Goal: Communication & Community: Answer question/provide support

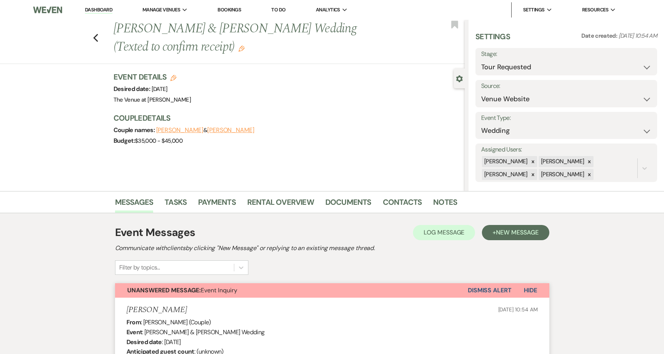
select select "2"
select select "5"
click at [96, 36] on use "button" at bounding box center [95, 38] width 5 height 8
select select "2"
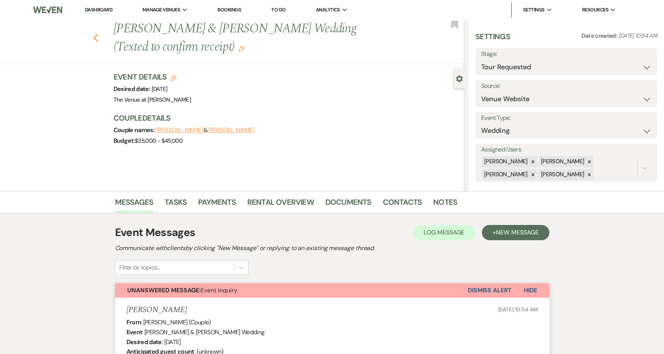
select select "2"
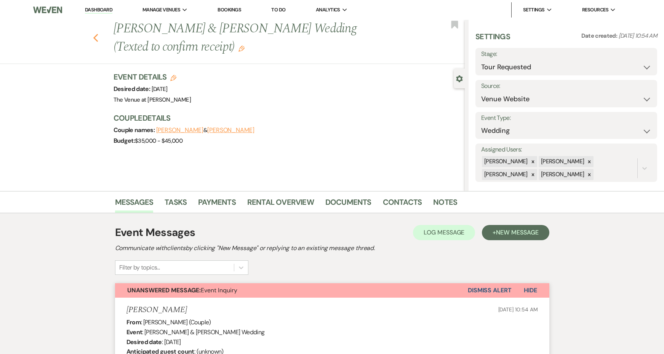
select select "2"
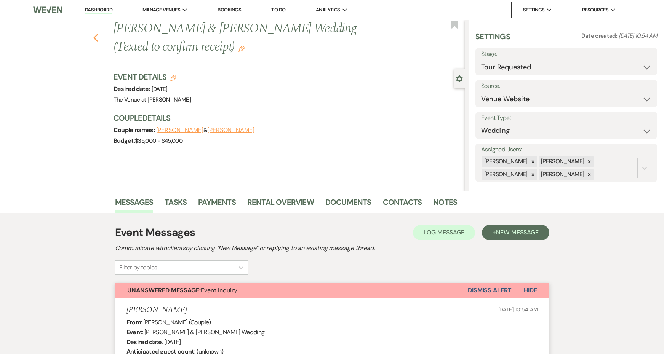
select select "2"
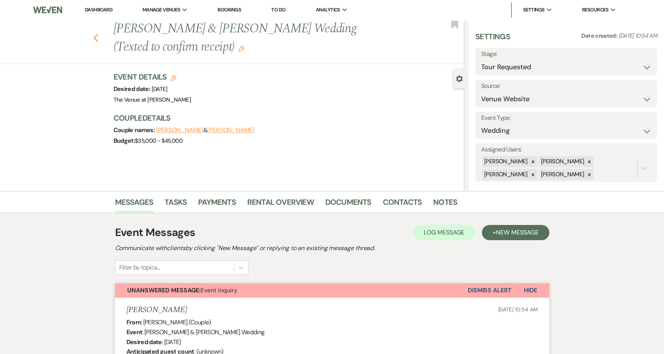
select select "2"
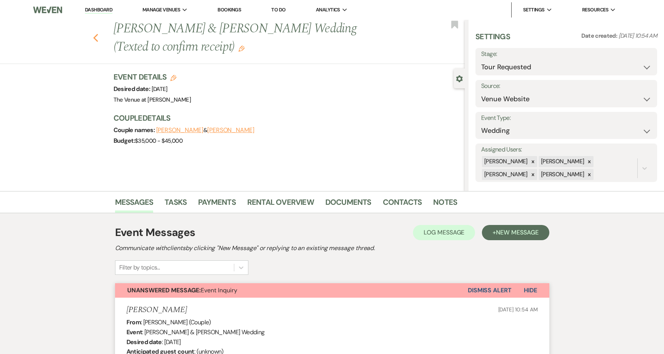
select select "2"
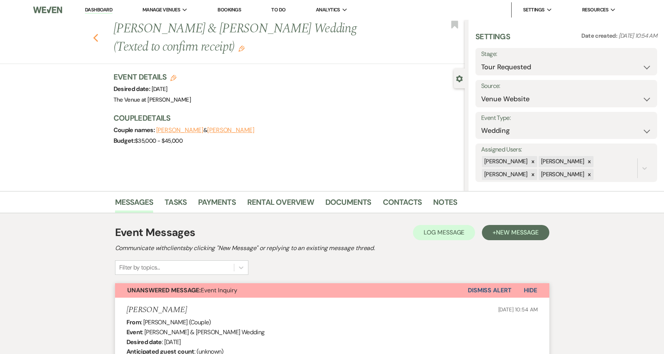
select select "2"
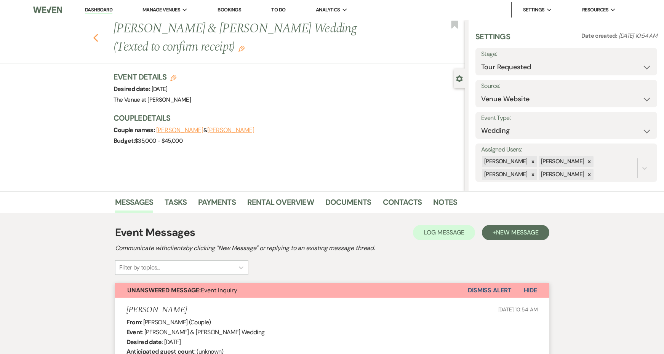
select select "2"
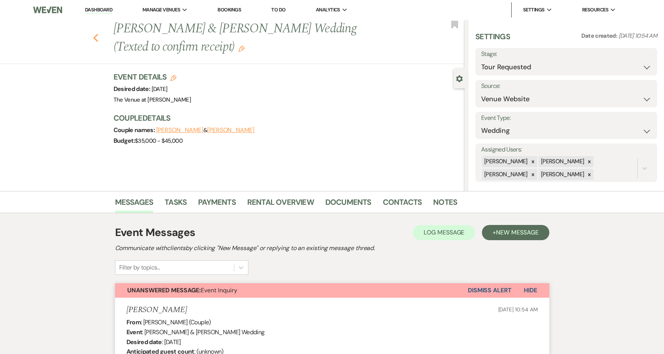
select select "2"
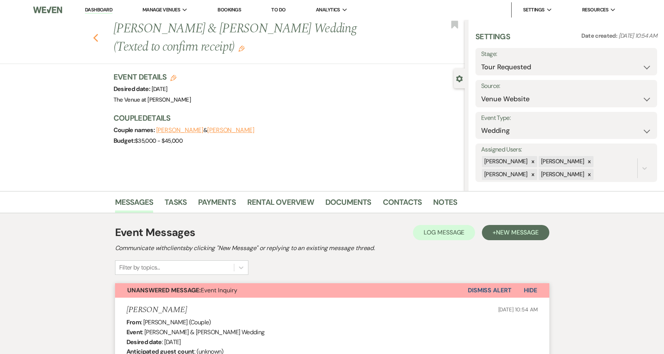
select select "2"
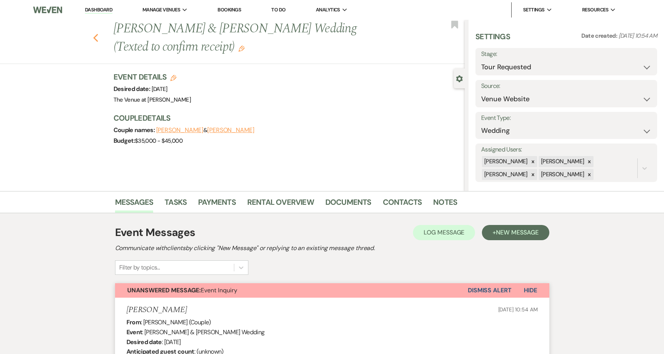
select select "2"
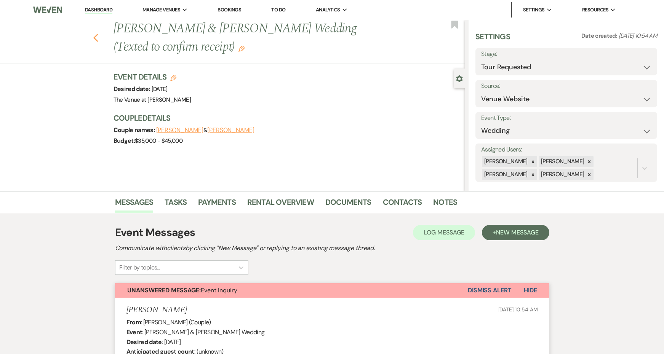
select select "2"
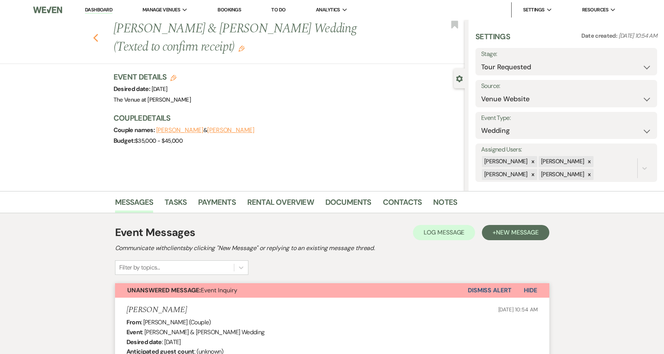
select select "2"
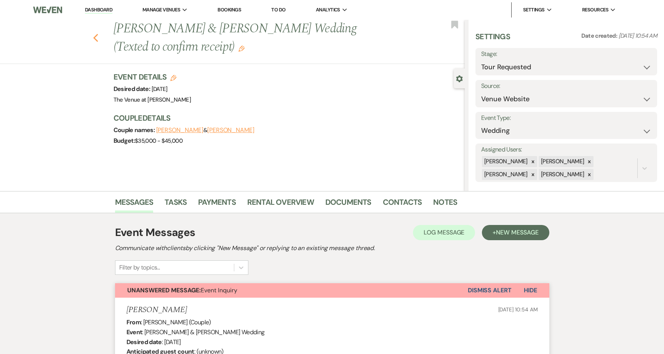
select select "2"
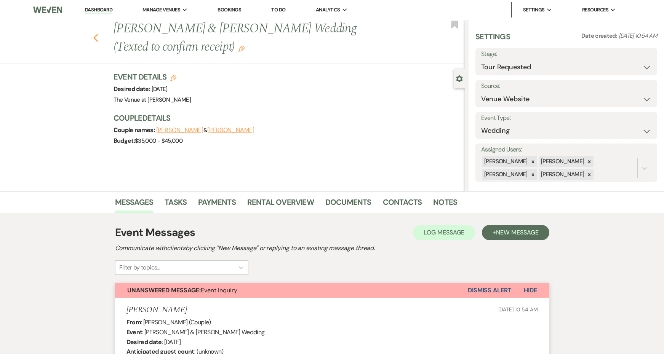
select select "2"
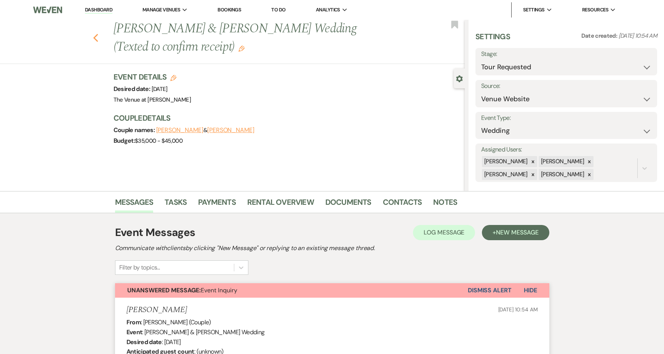
select select "2"
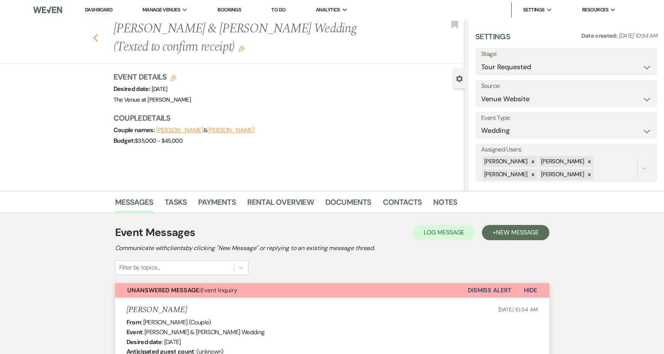
select select "2"
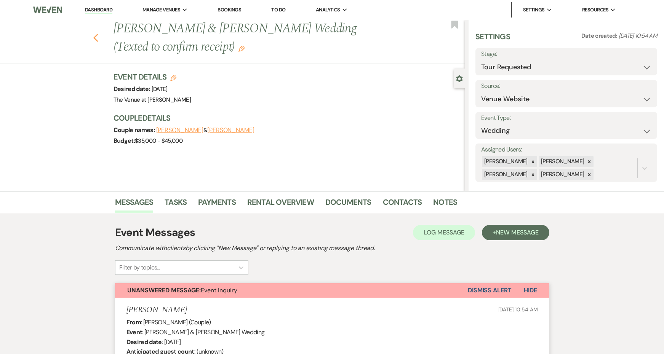
select select "2"
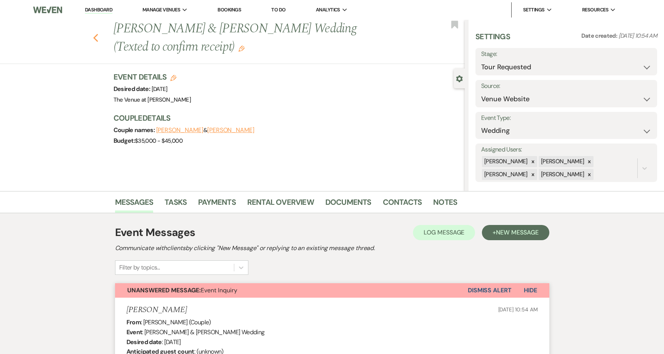
select select "2"
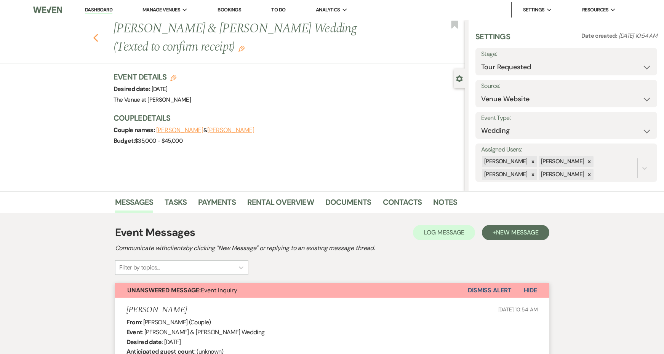
select select "2"
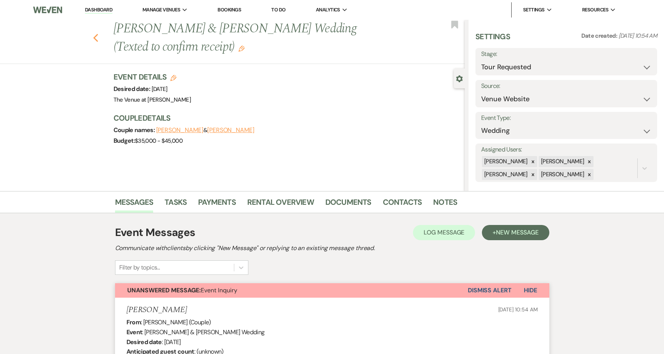
select select "2"
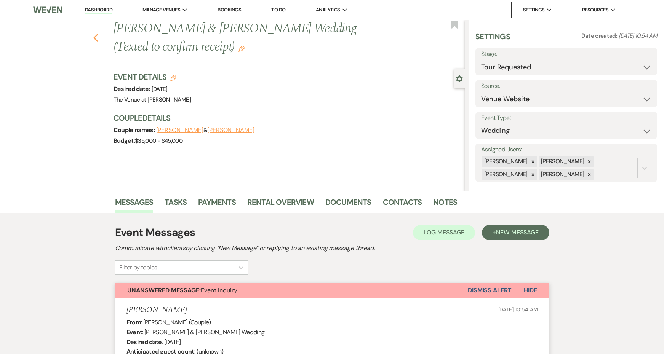
select select "2"
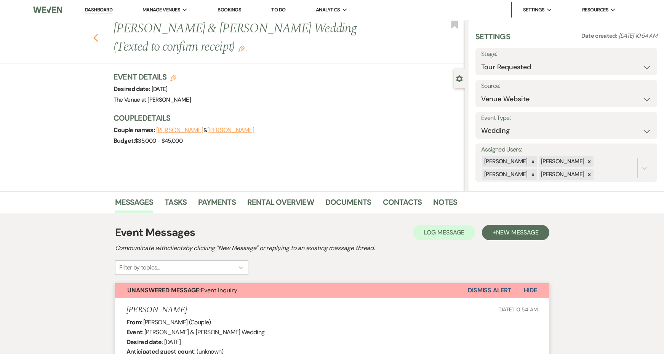
select select "2"
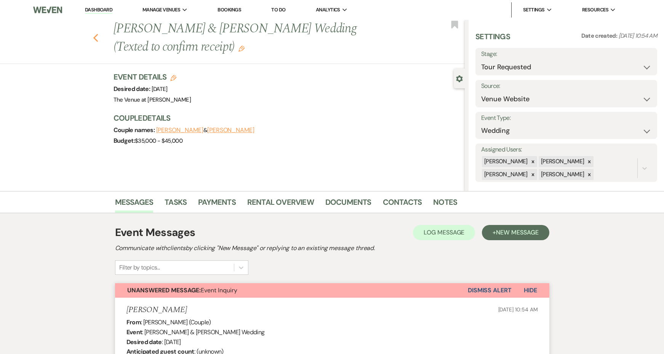
select select "2"
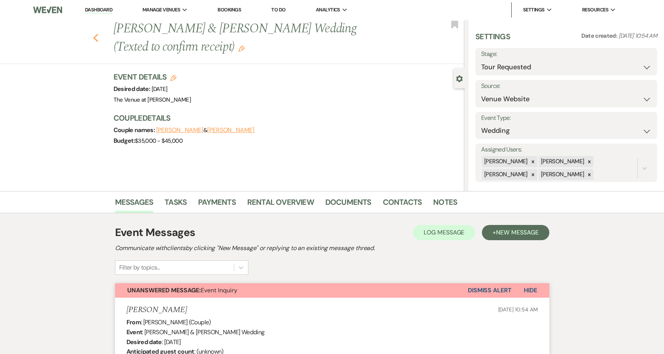
select select "2"
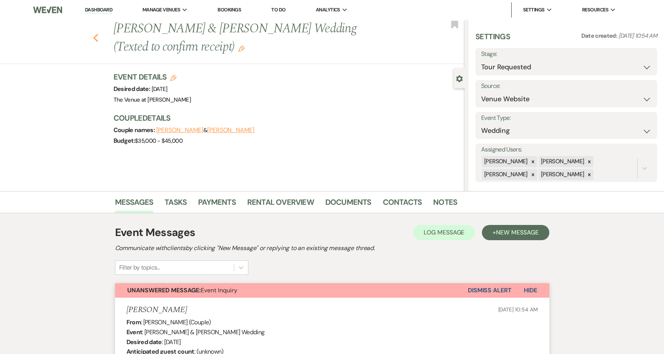
select select "2"
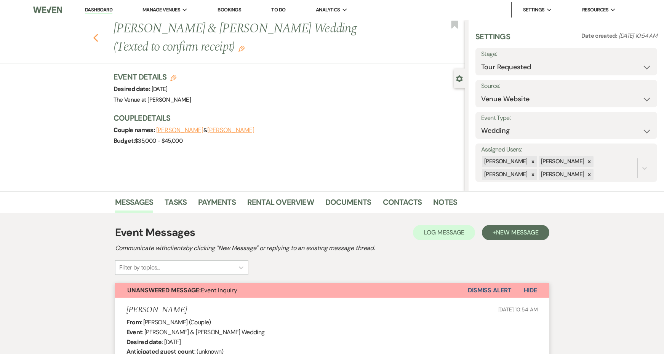
select select "2"
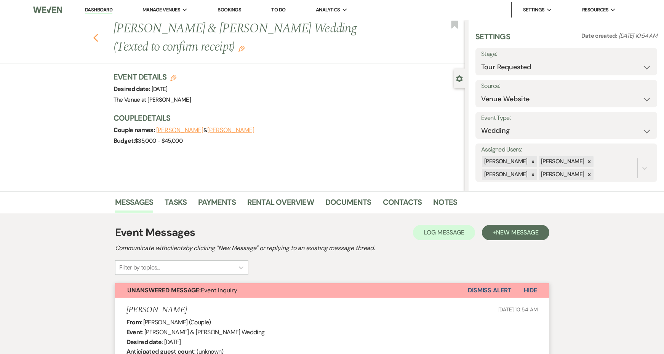
select select "2"
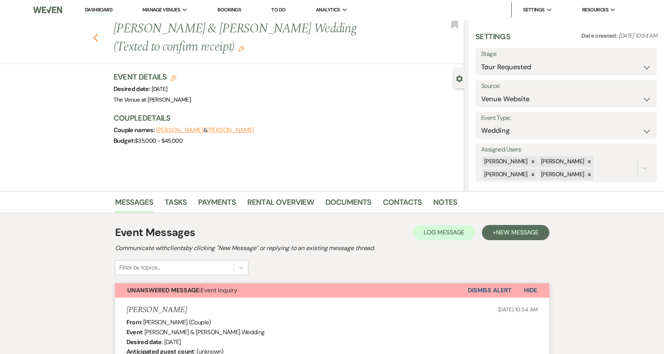
select select "2"
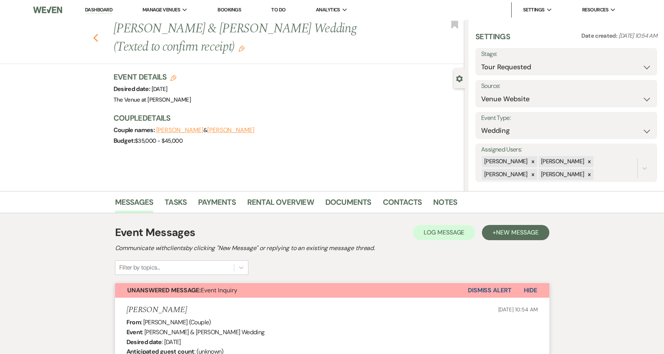
select select "2"
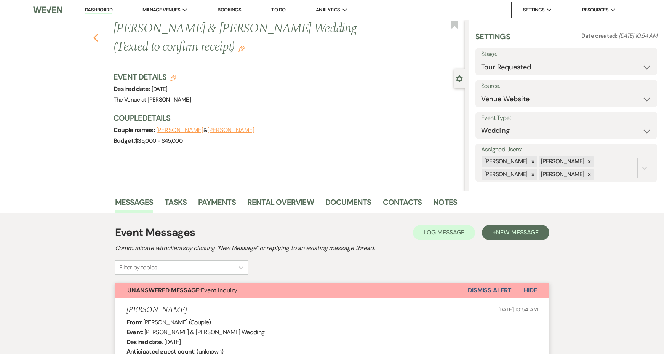
select select "2"
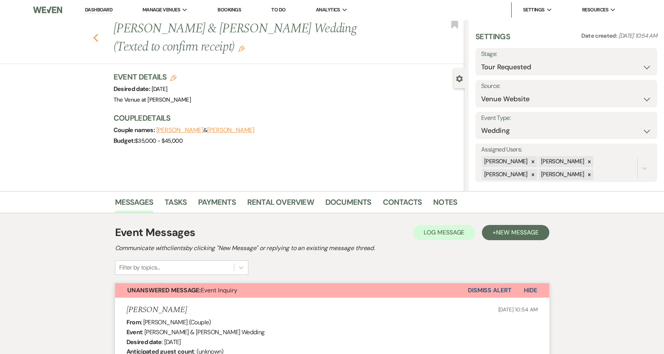
select select "2"
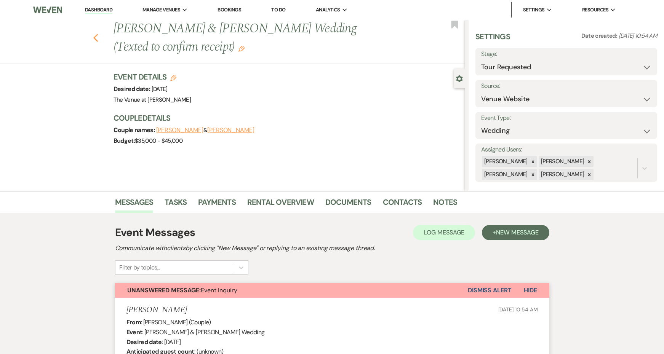
select select "2"
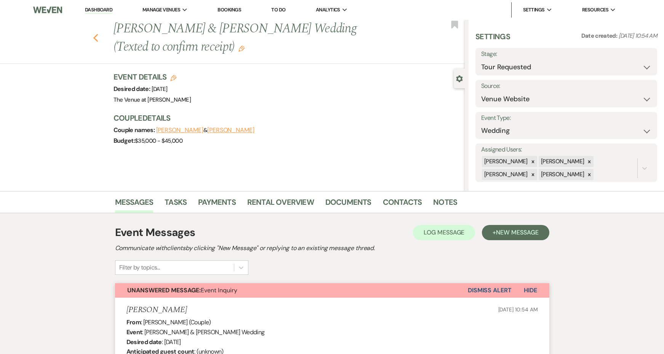
select select "2"
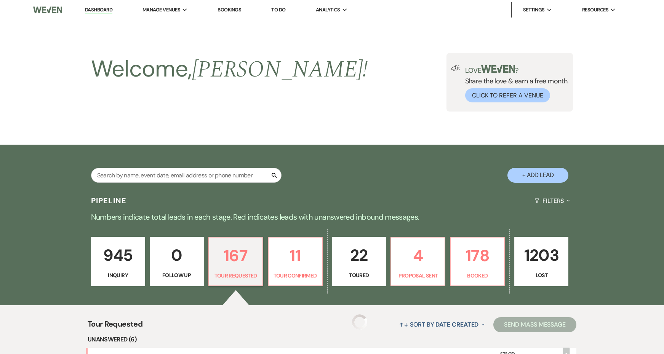
select select "2"
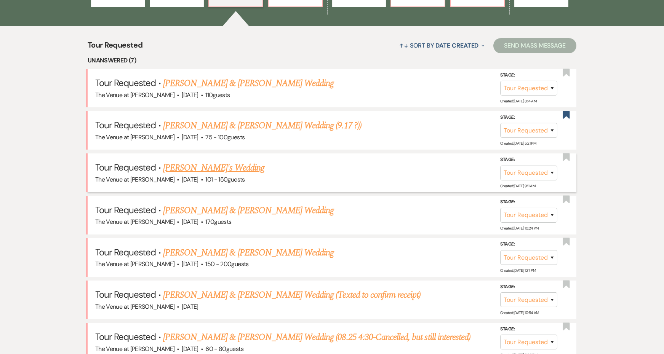
scroll to position [218, 0]
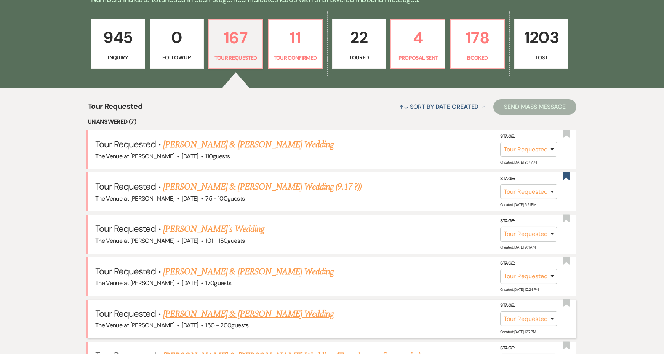
click at [203, 311] on link "[PERSON_NAME] & [PERSON_NAME] Wedding" at bounding box center [248, 314] width 171 height 14
select select "2"
select select "5"
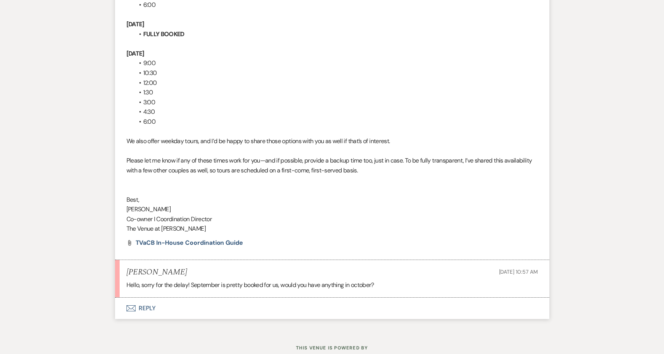
scroll to position [1265, 0]
click at [147, 298] on button "Envelope Reply" at bounding box center [332, 308] width 434 height 21
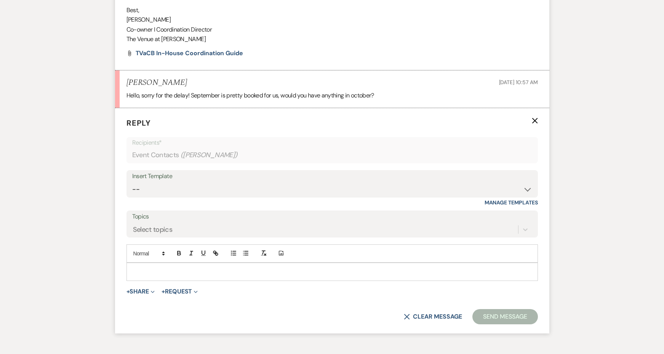
scroll to position [1455, 0]
select select "4745"
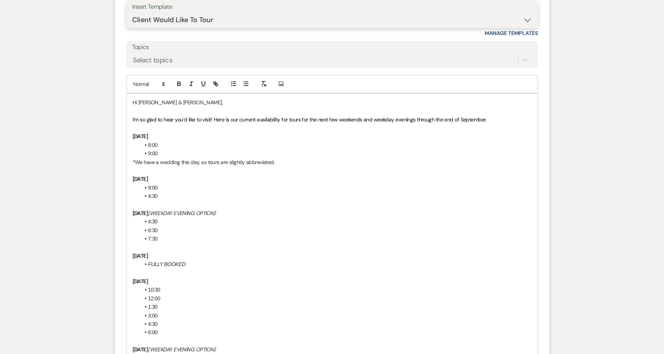
scroll to position [1622, 0]
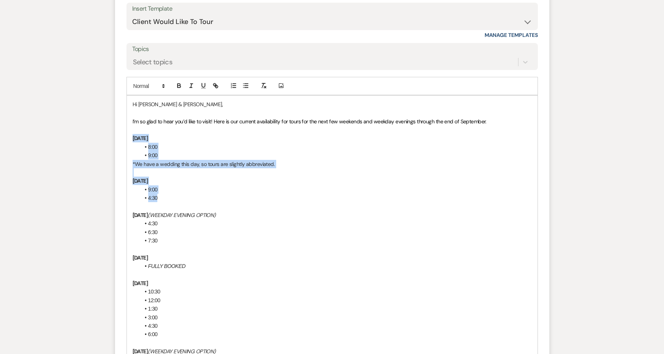
drag, startPoint x: 173, startPoint y: 171, endPoint x: 120, endPoint y: 109, distance: 81.3
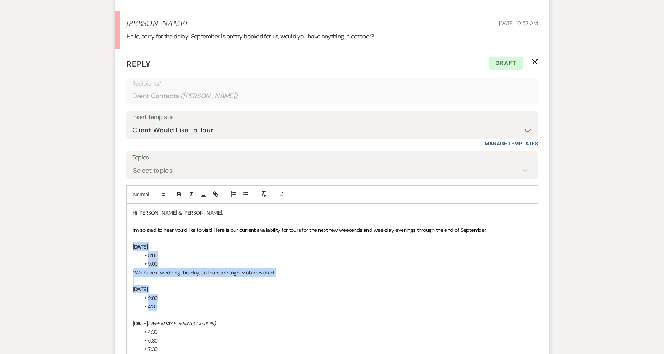
scroll to position [1564, 0]
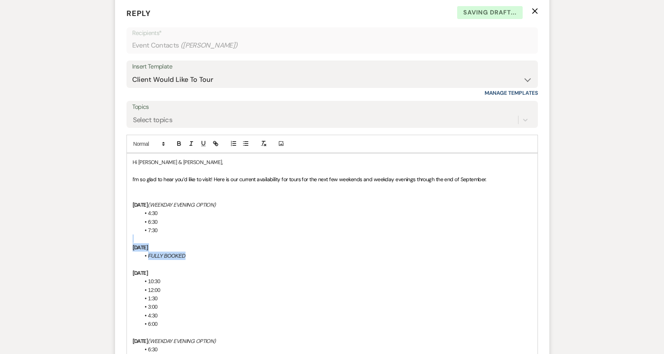
drag, startPoint x: 186, startPoint y: 225, endPoint x: 125, endPoint y: 220, distance: 61.5
drag, startPoint x: 172, startPoint y: 301, endPoint x: 112, endPoint y: 220, distance: 101.0
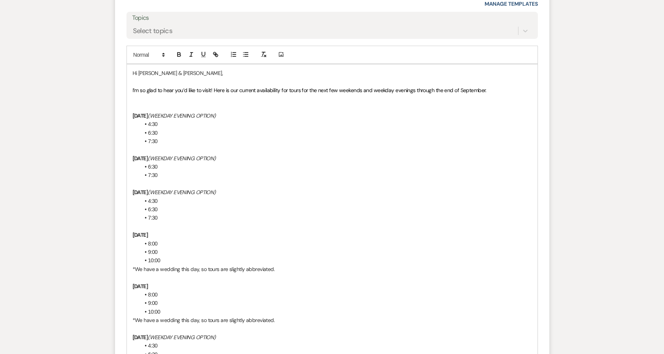
scroll to position [1661, 0]
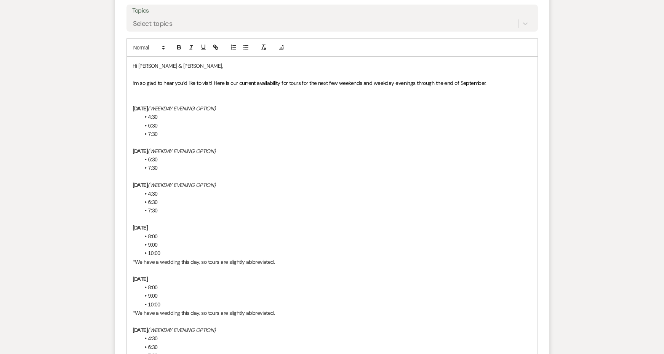
click at [496, 79] on p "I’m so glad to hear you’d like to visit! Here is our current availability for t…" at bounding box center [331, 83] width 399 height 8
drag, startPoint x: 481, startPoint y: 55, endPoint x: 443, endPoint y: 53, distance: 37.8
click at [443, 79] on p "I’m so glad to hear you’d like to visit! Here is our current availability for t…" at bounding box center [331, 83] width 399 height 8
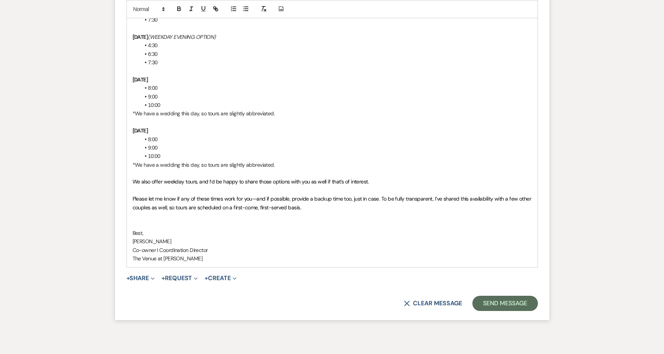
scroll to position [1996, 0]
click at [498, 297] on button "Send Message" at bounding box center [504, 304] width 65 height 15
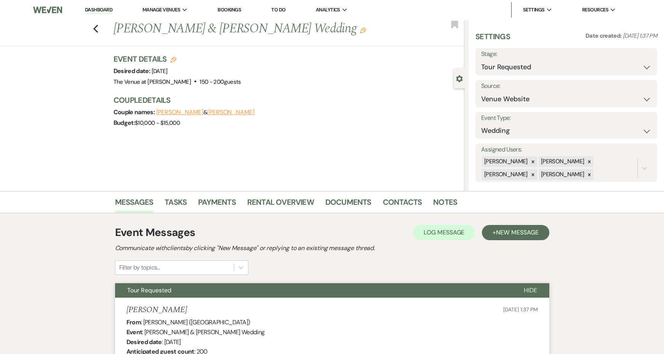
scroll to position [0, 0]
click at [94, 29] on use "button" at bounding box center [95, 29] width 5 height 8
select select "2"
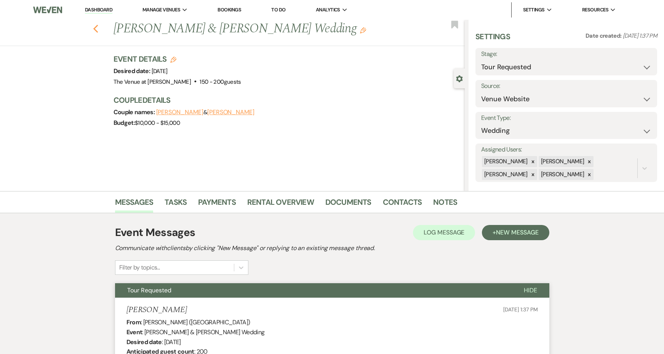
select select "2"
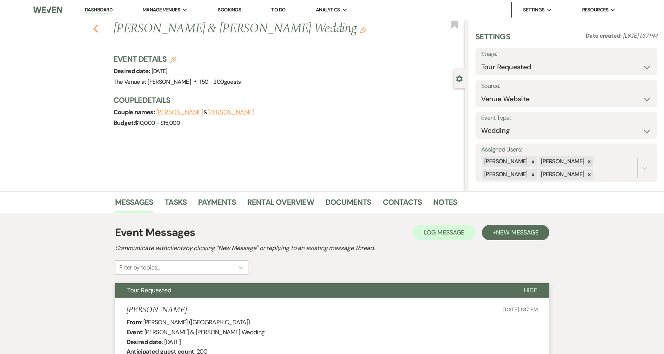
select select "2"
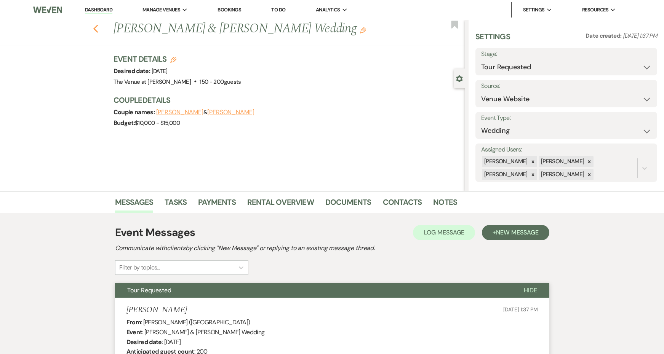
select select "2"
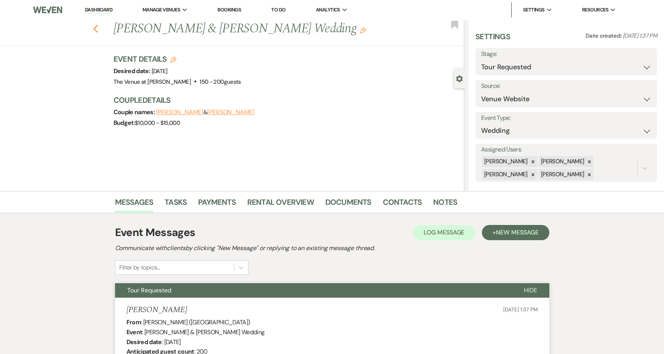
select select "2"
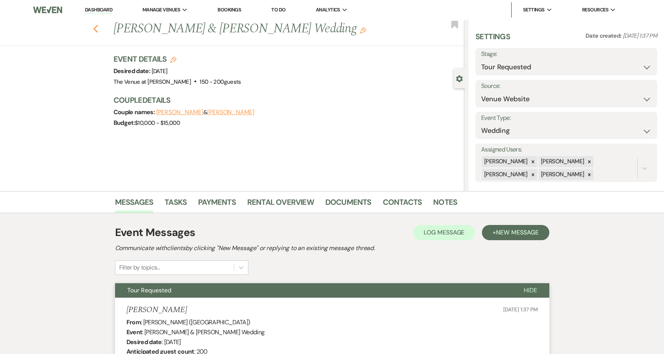
select select "2"
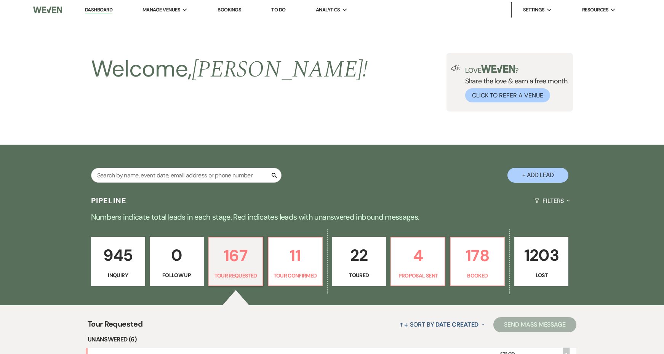
scroll to position [218, 0]
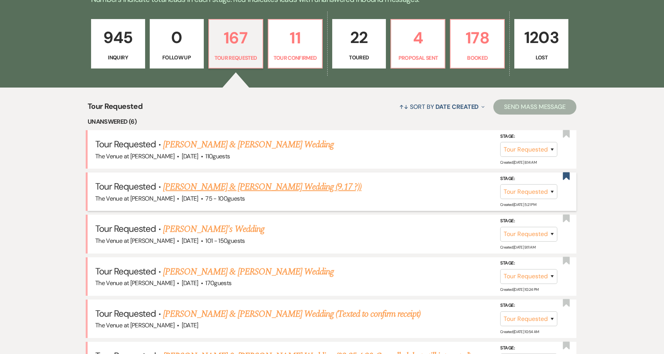
click at [285, 188] on link "[PERSON_NAME] & [PERSON_NAME] Wedding (9.17 ?))" at bounding box center [262, 187] width 198 height 14
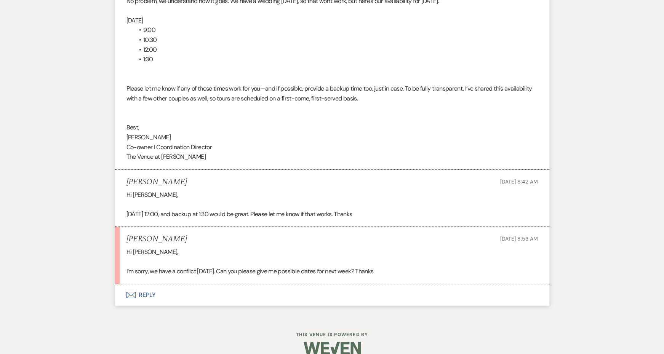
scroll to position [1091, 0]
click at [143, 285] on button "Envelope Reply" at bounding box center [332, 295] width 434 height 21
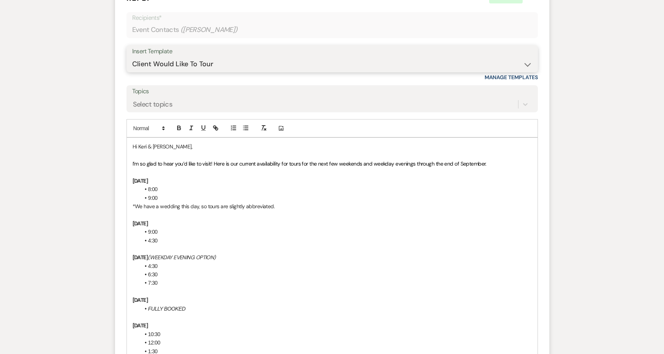
scroll to position [1403, 0]
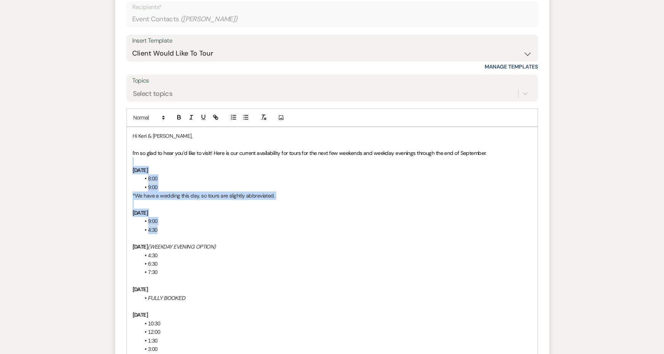
drag, startPoint x: 187, startPoint y: 218, endPoint x: 118, endPoint y: 151, distance: 95.8
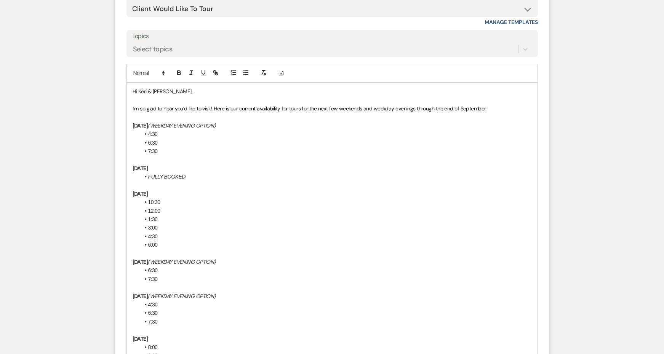
scroll to position [1469, 0]
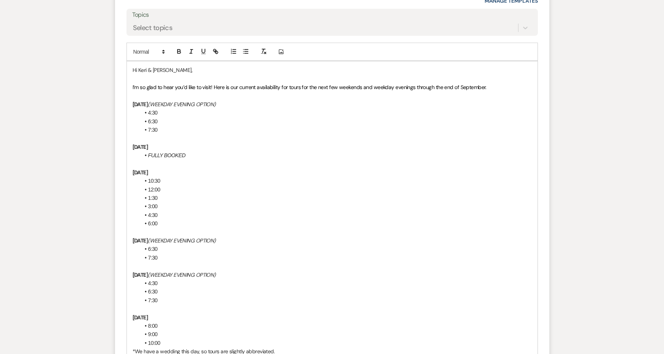
click at [147, 108] on li "4:30" at bounding box center [335, 112] width 391 height 8
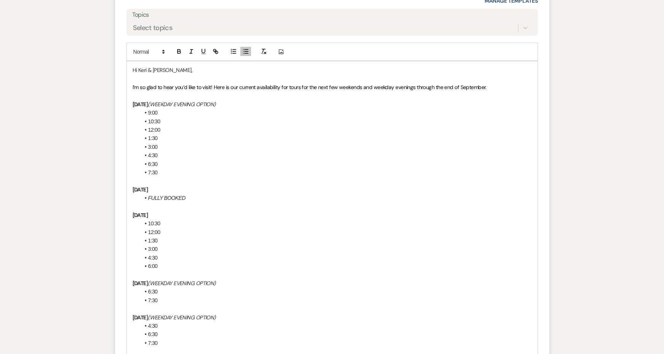
drag, startPoint x: 282, startPoint y: 93, endPoint x: 188, endPoint y: 91, distance: 93.3
click at [188, 100] on p "[DATE] (WEEKDAY EVENING OPTION)" at bounding box center [331, 104] width 399 height 8
drag, startPoint x: 168, startPoint y: 107, endPoint x: 122, endPoint y: 107, distance: 45.7
click at [122, 107] on form "Reply X Draft Recipients* Event Contacts ( [PERSON_NAME] ) Insert Template -- W…" at bounding box center [332, 348] width 434 height 882
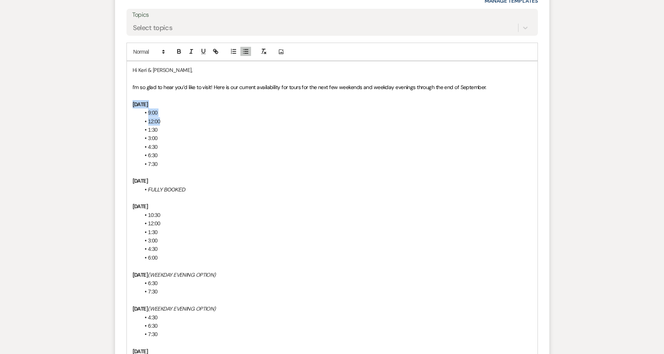
drag, startPoint x: 180, startPoint y: 103, endPoint x: 124, endPoint y: 91, distance: 56.8
click at [124, 91] on form "Reply X Draft saved! Recipients* Event Contacts ( [PERSON_NAME] ) Insert Templa…" at bounding box center [332, 343] width 434 height 873
copy div "[DATE] 9:00 12:00"
click at [154, 168] on p at bounding box center [331, 172] width 399 height 8
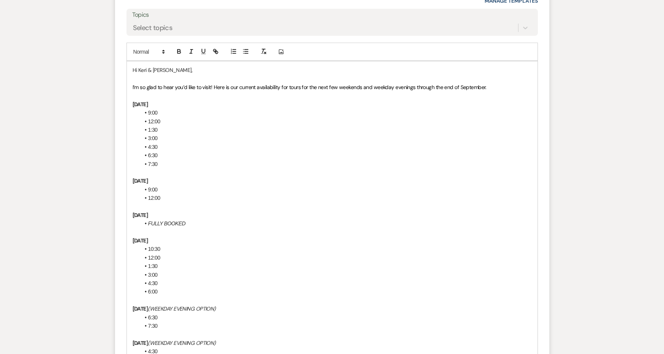
click at [147, 177] on strong "[DATE]" at bounding box center [140, 180] width 16 height 7
click at [201, 177] on p "[DATE]" at bounding box center [331, 181] width 399 height 8
click at [197, 177] on p "[DATE]" at bounding box center [331, 181] width 399 height 8
click at [164, 185] on li "9:00" at bounding box center [335, 189] width 391 height 8
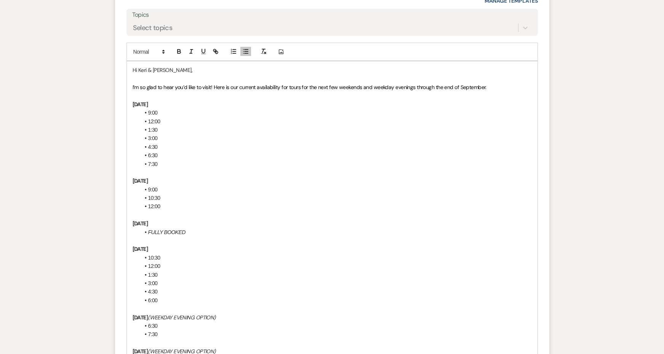
click at [191, 202] on li "12:00" at bounding box center [335, 206] width 391 height 8
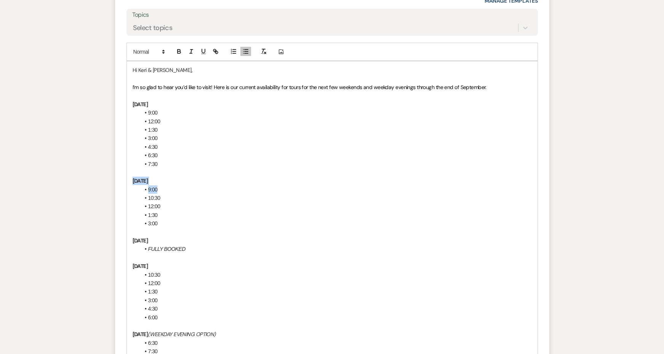
drag, startPoint x: 175, startPoint y: 175, endPoint x: 131, endPoint y: 164, distance: 45.3
copy div "[DATE] 9:00"
click at [155, 236] on p "[DATE]" at bounding box center [331, 240] width 399 height 8
click at [178, 228] on p at bounding box center [331, 232] width 399 height 8
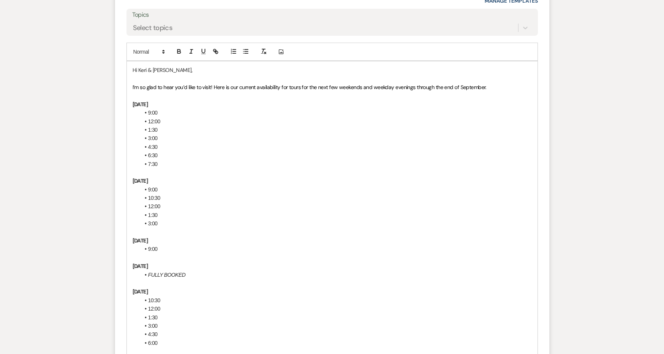
click at [142, 237] on strong "[DATE]" at bounding box center [140, 240] width 16 height 7
click at [197, 236] on p "[DATE]" at bounding box center [331, 240] width 399 height 8
click at [174, 245] on li "9:00" at bounding box center [335, 249] width 391 height 8
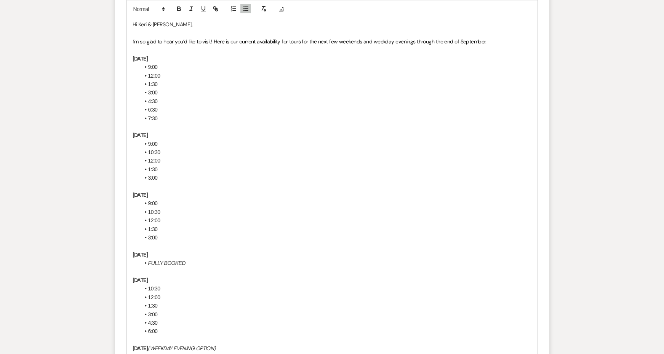
scroll to position [1522, 0]
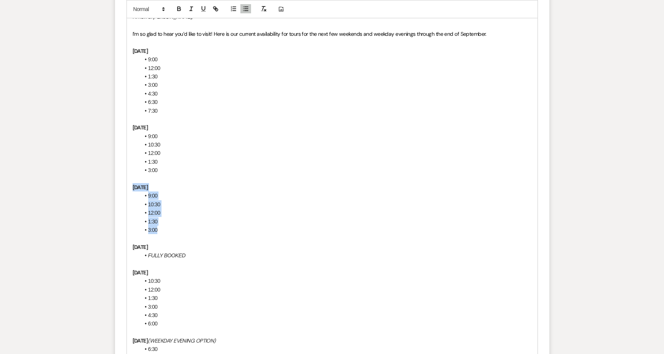
drag, startPoint x: 163, startPoint y: 215, endPoint x: 119, endPoint y: 169, distance: 63.0
click at [119, 169] on form "Reply X Draft Recipients* Event Contacts ( [PERSON_NAME] ) Insert Template -- W…" at bounding box center [332, 349] width 434 height 992
copy div "[DATE] 9:00 10:30 12:00 1:30 3:00"
click at [172, 234] on p at bounding box center [331, 238] width 399 height 8
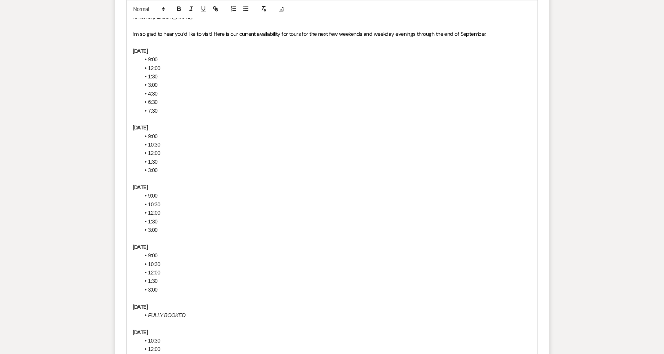
click at [145, 244] on strong "[DATE]" at bounding box center [140, 247] width 16 height 7
click at [201, 243] on p "[DATE]" at bounding box center [331, 247] width 399 height 8
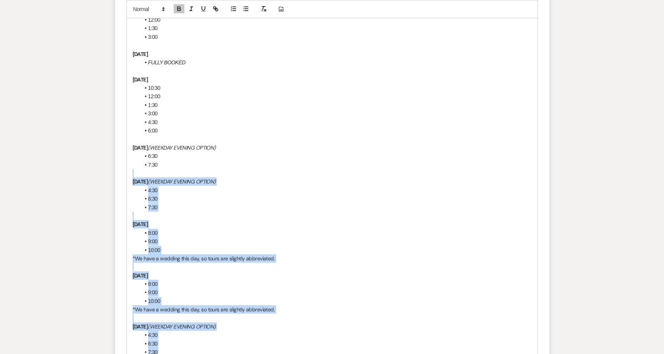
scroll to position [1774, 0]
drag, startPoint x: 383, startPoint y: 155, endPoint x: 131, endPoint y: 130, distance: 253.6
click at [131, 130] on div "Hi [PERSON_NAME] & [PERSON_NAME], I’m so glad to hear you’d like to visit! Here…" at bounding box center [332, 178] width 410 height 844
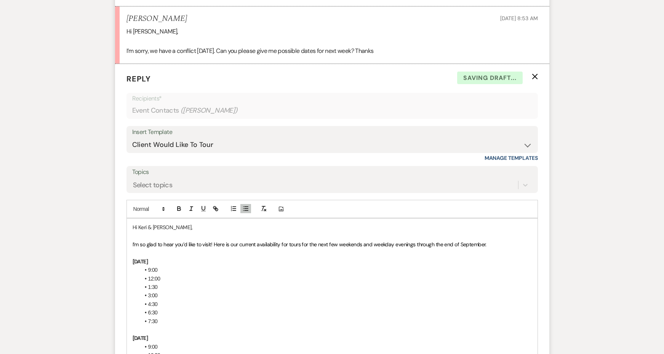
scroll to position [1328, 0]
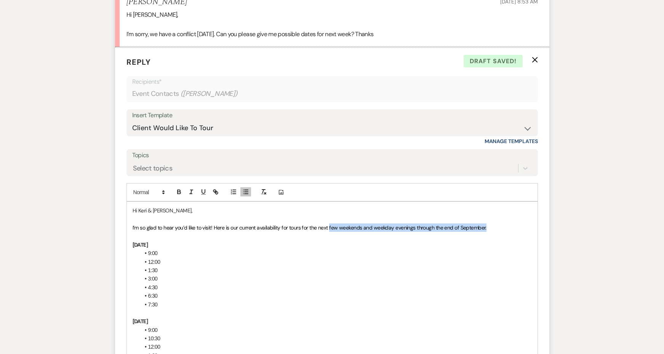
drag, startPoint x: 491, startPoint y: 215, endPoint x: 329, endPoint y: 214, distance: 162.6
click at [329, 223] on p "I’m so glad to hear you’d like to visit! Here is our current availability for t…" at bounding box center [331, 227] width 399 height 8
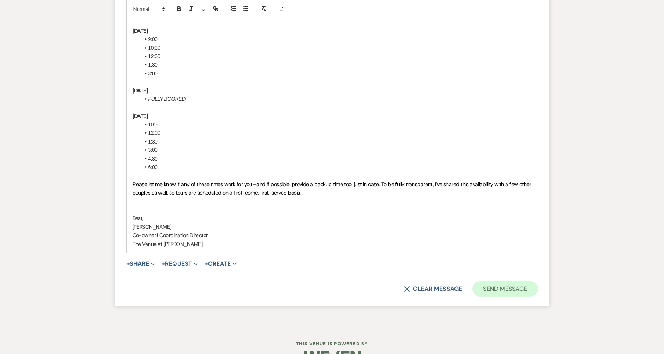
scroll to position [1738, 0]
click at [479, 282] on button "Send Message" at bounding box center [504, 289] width 65 height 15
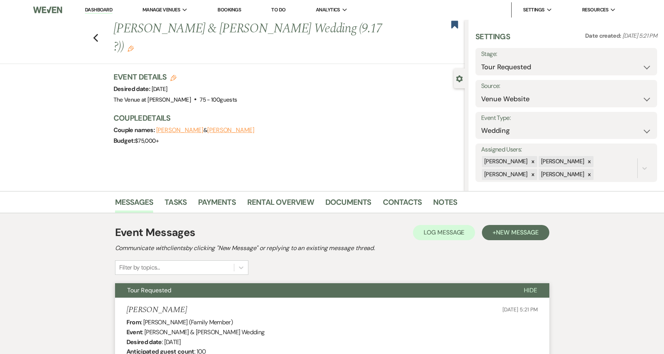
scroll to position [0, 0]
click at [455, 25] on use "button" at bounding box center [454, 25] width 7 height 8
click at [134, 46] on use "button" at bounding box center [131, 49] width 6 height 6
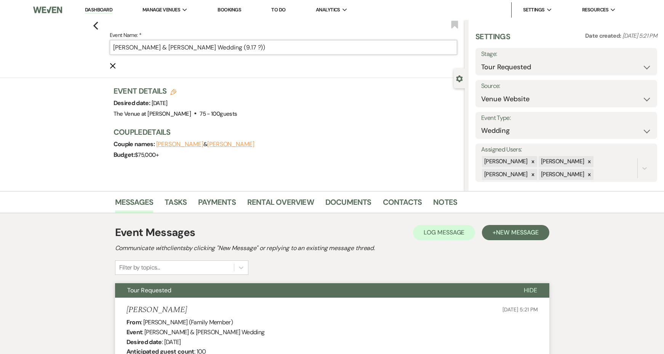
drag, startPoint x: 246, startPoint y: 52, endPoint x: 219, endPoint y: 46, distance: 27.8
click at [219, 46] on input "[PERSON_NAME] & [PERSON_NAME] Wedding (9.17 ?))" at bounding box center [284, 47] width 348 height 15
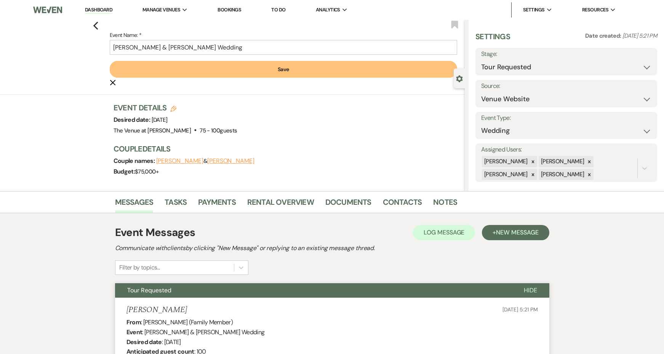
click at [235, 74] on button "Save" at bounding box center [284, 69] width 348 height 17
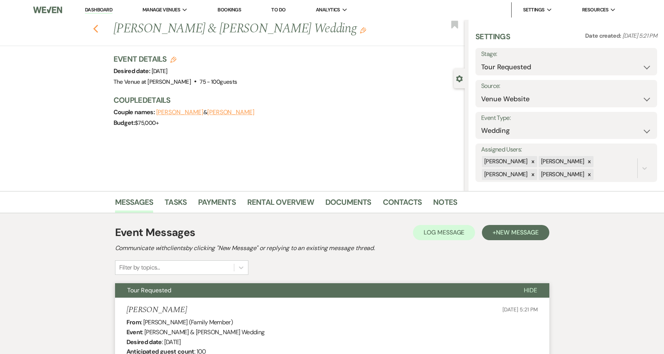
click at [95, 27] on use "button" at bounding box center [95, 29] width 5 height 8
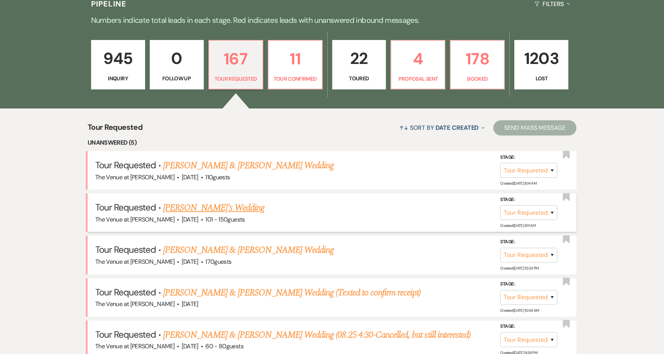
scroll to position [198, 0]
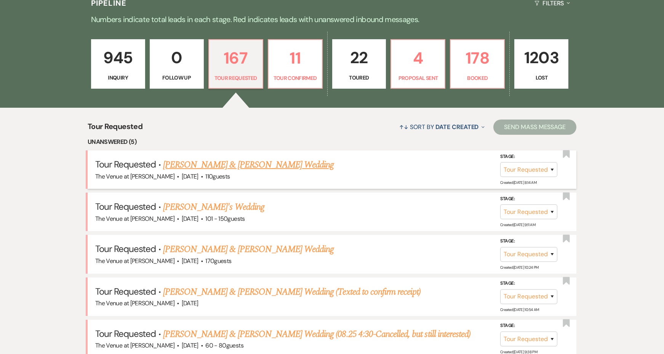
click at [240, 163] on link "[PERSON_NAME] & [PERSON_NAME] Wedding" at bounding box center [248, 165] width 171 height 14
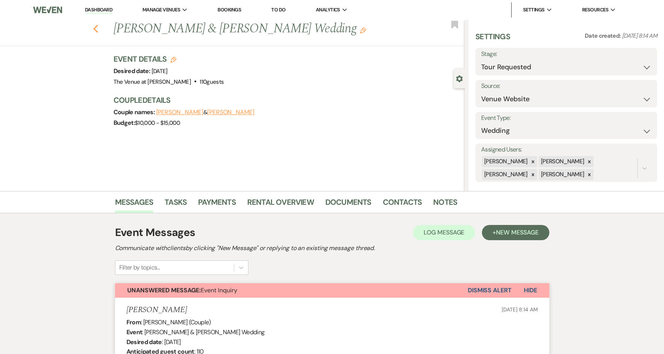
click at [96, 32] on icon "Previous" at bounding box center [96, 28] width 6 height 9
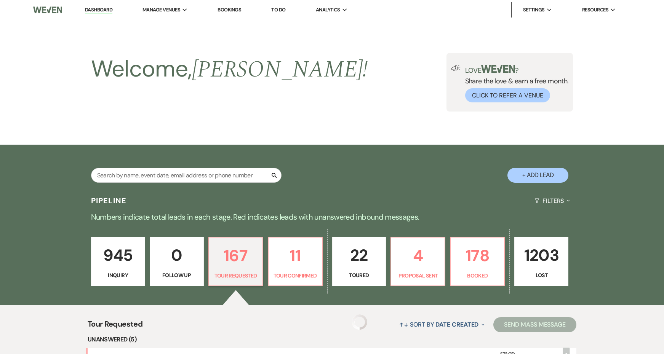
scroll to position [198, 0]
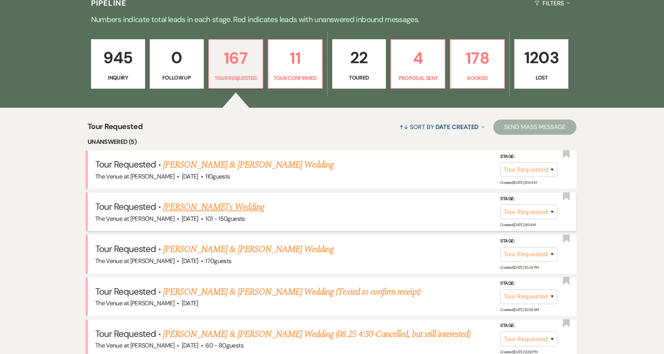
click at [212, 207] on link "[PERSON_NAME]'s Wedding" at bounding box center [213, 207] width 101 height 14
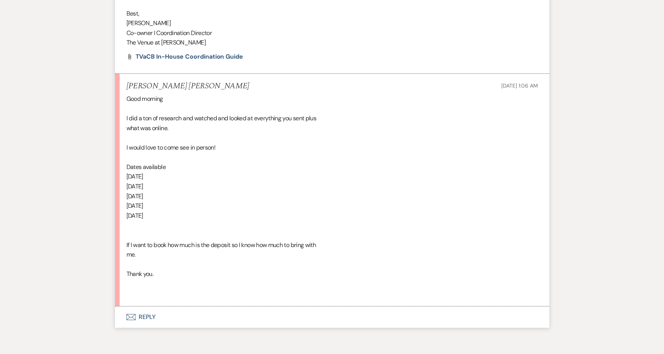
scroll to position [1162, 0]
click at [143, 307] on button "Envelope Reply" at bounding box center [332, 317] width 434 height 21
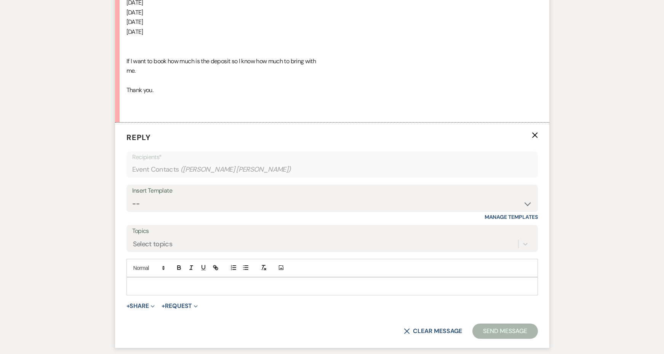
scroll to position [1370, 0]
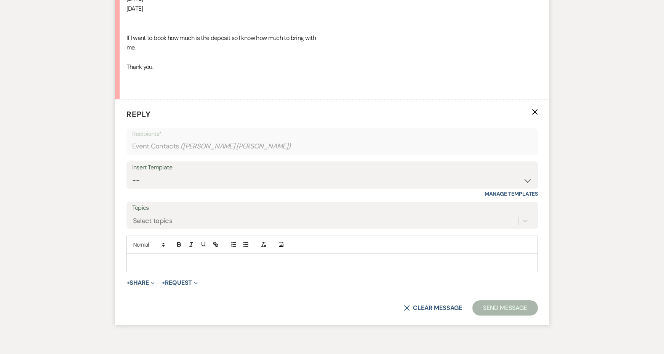
click at [159, 237] on form "Reply X Recipients* Event Contacts ( [PERSON_NAME] [PERSON_NAME] ) Insert Templ…" at bounding box center [332, 211] width 434 height 225
click at [155, 259] on p at bounding box center [331, 263] width 399 height 8
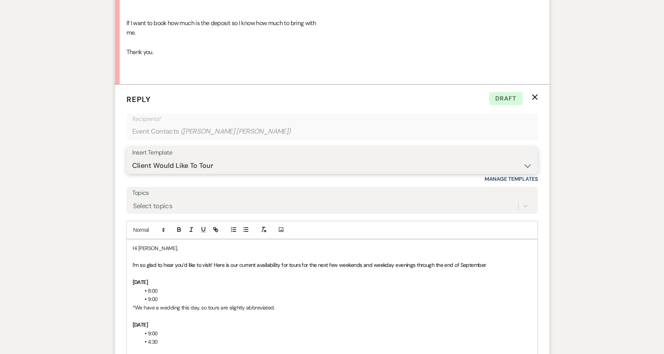
scroll to position [1385, 0]
click at [132, 278] on strong "[DATE]" at bounding box center [140, 281] width 16 height 7
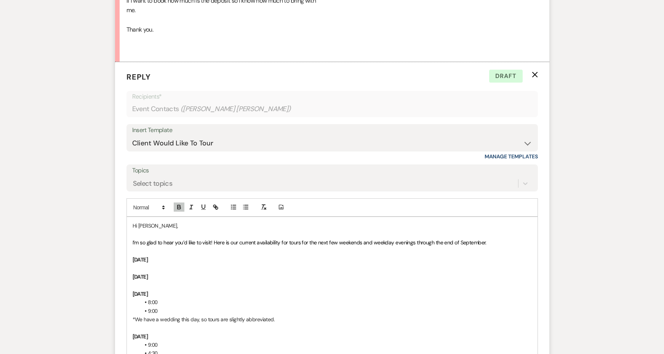
scroll to position [1483, 0]
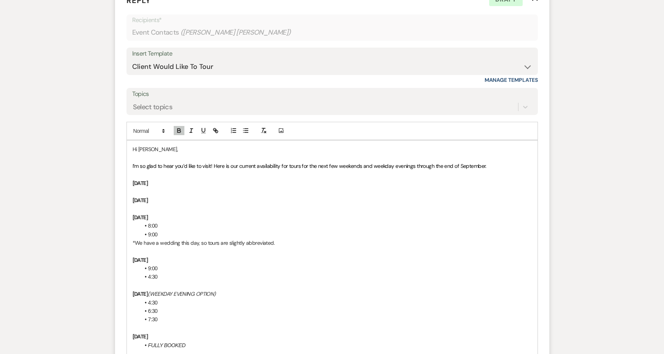
click at [188, 196] on p "[DATE]" at bounding box center [331, 200] width 399 height 8
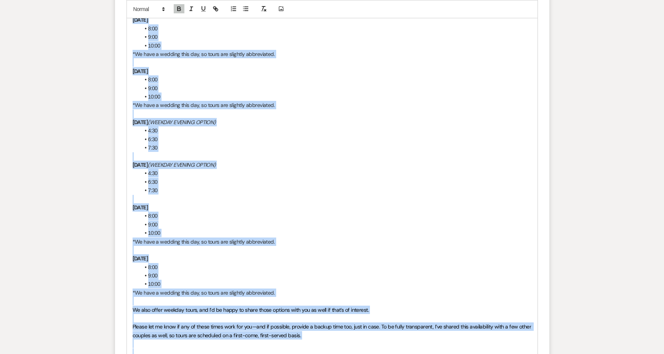
scroll to position [2069, 0]
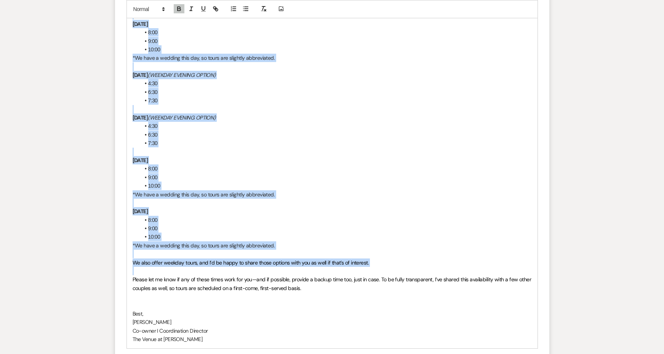
drag, startPoint x: 131, startPoint y: 269, endPoint x: 391, endPoint y: 221, distance: 264.5
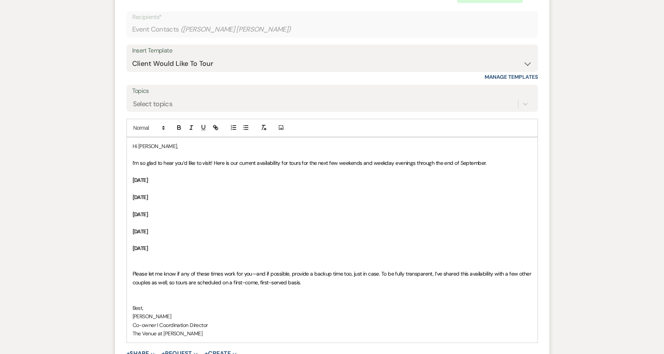
scroll to position [1479, 0]
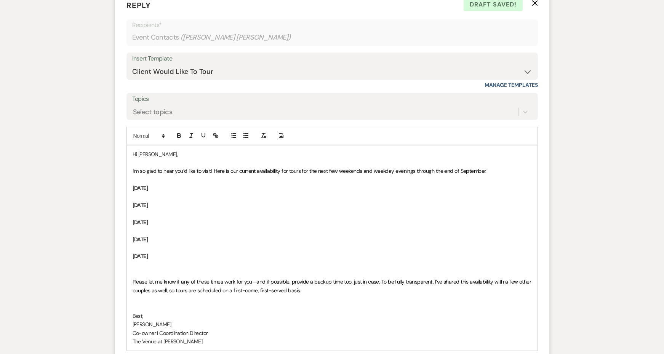
click at [163, 193] on p at bounding box center [331, 197] width 399 height 8
click at [247, 134] on line "button" at bounding box center [245, 134] width 3 height 0
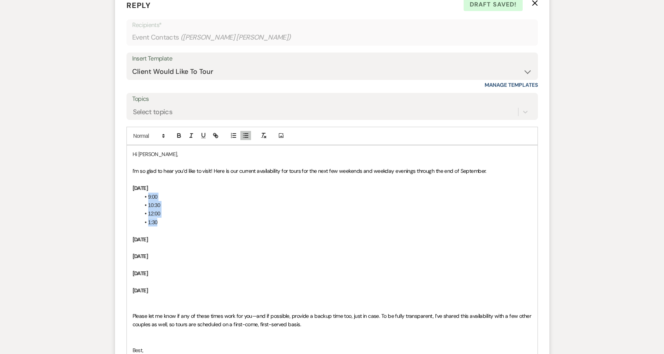
drag, startPoint x: 161, startPoint y: 184, endPoint x: 137, endPoint y: 158, distance: 35.1
click at [137, 158] on div "Hi [PERSON_NAME], I’m so glad to hear you’d like to visit! Here is our current …" at bounding box center [332, 264] width 410 height 239
copy ul "9:00 10:30 12:00 1:30"
click at [161, 244] on p at bounding box center [331, 248] width 399 height 8
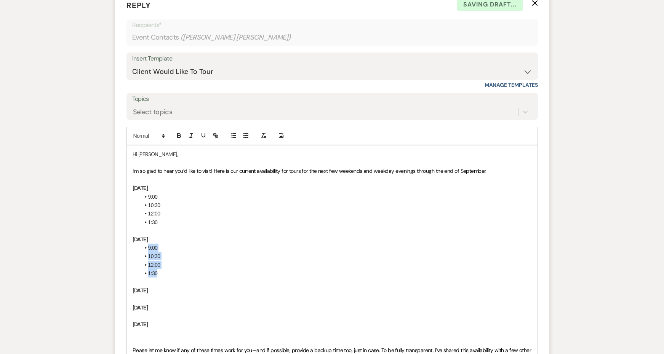
drag, startPoint x: 168, startPoint y: 238, endPoint x: 148, endPoint y: 209, distance: 34.7
click at [148, 244] on ul "9:00 10:30 12:00 1:30" at bounding box center [335, 261] width 391 height 34
drag, startPoint x: 165, startPoint y: 180, endPoint x: 142, endPoint y: 160, distance: 30.5
click at [142, 193] on ul "9:00 10:30 12:00 1:30" at bounding box center [335, 210] width 391 height 34
drag, startPoint x: 158, startPoint y: 184, endPoint x: 141, endPoint y: 160, distance: 30.0
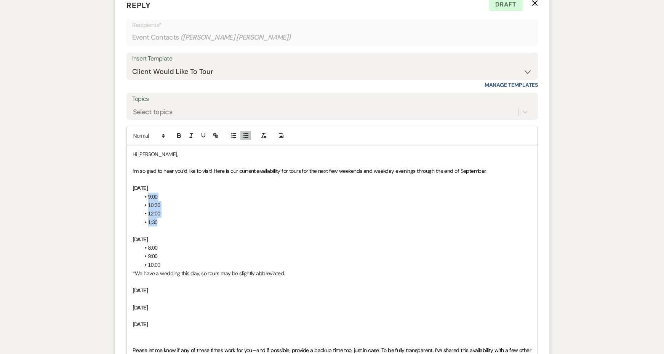
click at [141, 193] on ul "9:00 10:30 12:00 1:30" at bounding box center [335, 210] width 391 height 34
copy ul "9:00 10:30 12:00 1:30"
click at [171, 295] on p at bounding box center [331, 299] width 399 height 8
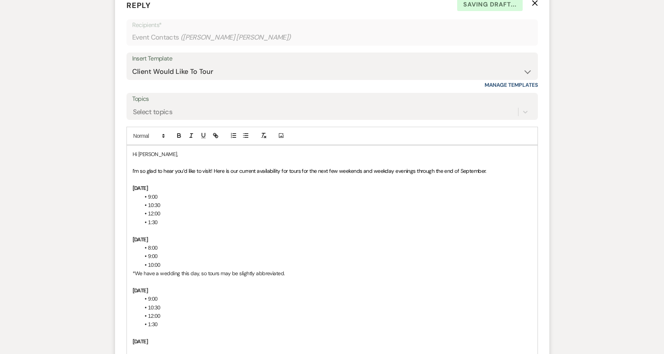
click at [165, 320] on li "1:30" at bounding box center [335, 324] width 391 height 8
drag, startPoint x: 163, startPoint y: 278, endPoint x: 137, endPoint y: 276, distance: 26.0
click at [137, 276] on div "Hi [PERSON_NAME], I’m so glad to hear you’d like to visit! Here is our current …" at bounding box center [332, 299] width 410 height 308
click at [166, 312] on li "1:30" at bounding box center [335, 316] width 391 height 8
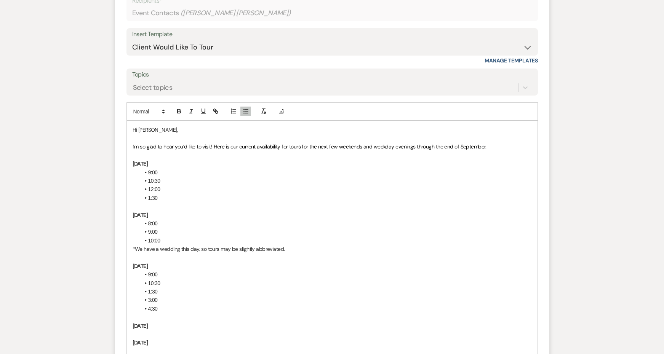
scroll to position [1505, 0]
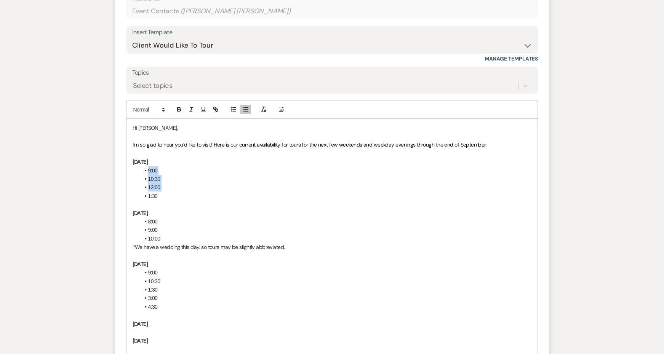
drag, startPoint x: 164, startPoint y: 155, endPoint x: 135, endPoint y: 135, distance: 34.7
click at [135, 135] on div "Hi [PERSON_NAME], I’m so glad to hear you’d like to visit! Here is our current …" at bounding box center [332, 277] width 410 height 316
drag, startPoint x: 156, startPoint y: 157, endPoint x: 138, endPoint y: 134, distance: 29.3
click at [138, 134] on div "Hi [PERSON_NAME], I’m so glad to hear you’d like to visit! Here is our current …" at bounding box center [332, 277] width 410 height 316
copy ul "9:00 10:30 12:00 1:30"
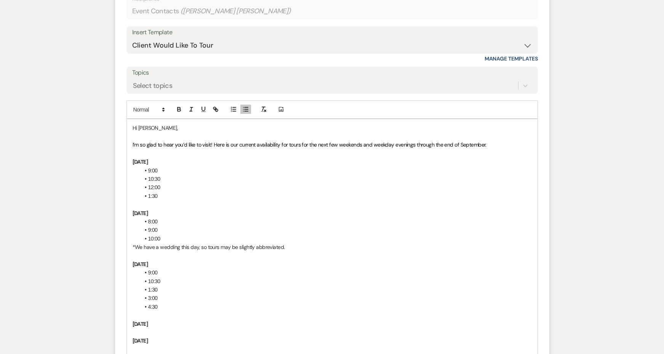
click at [183, 328] on p at bounding box center [331, 332] width 399 height 8
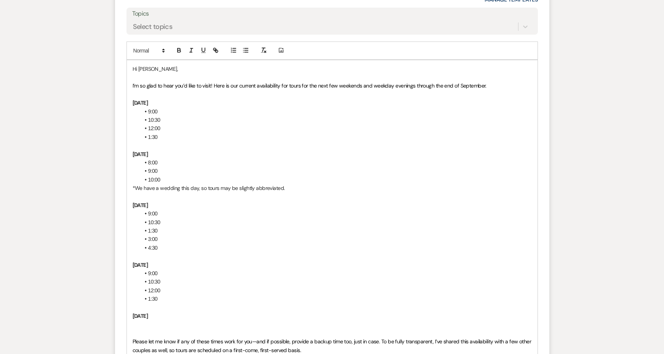
scroll to position [1564, 0]
click at [165, 320] on p at bounding box center [331, 324] width 399 height 8
click at [249, 46] on icon "button" at bounding box center [245, 49] width 7 height 7
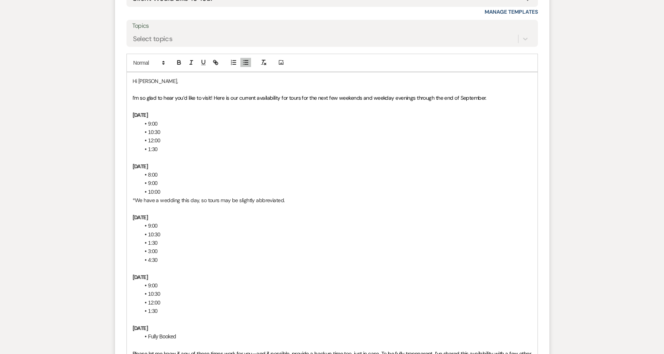
scroll to position [1552, 0]
drag, startPoint x: 505, startPoint y: 61, endPoint x: 318, endPoint y: 61, distance: 187.3
click at [318, 93] on p "I’m so glad to hear you’d like to visit! Here is our current availability for t…" at bounding box center [331, 97] width 399 height 8
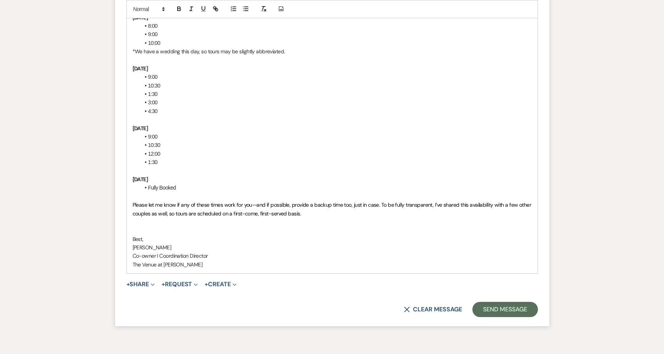
scroll to position [1700, 0]
click at [490, 302] on button "Send Message" at bounding box center [504, 309] width 65 height 15
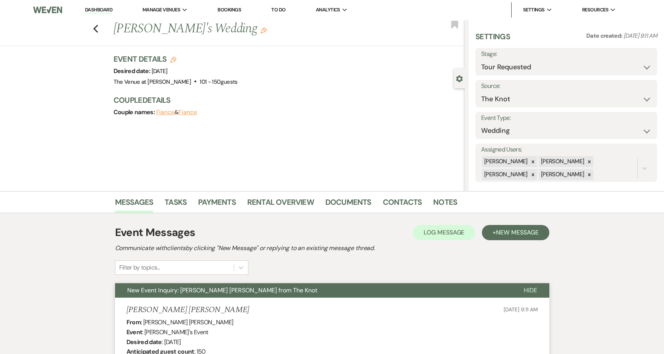
scroll to position [0, 0]
click at [95, 29] on use "button" at bounding box center [95, 29] width 5 height 8
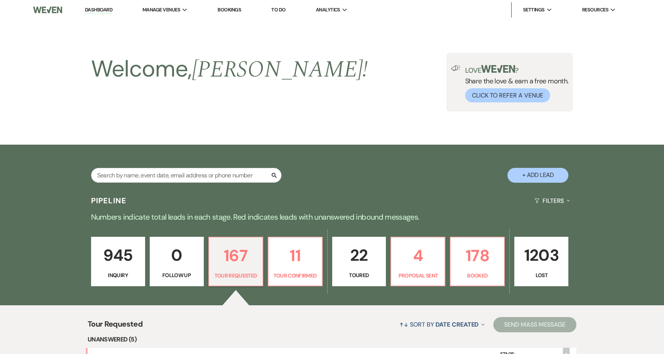
scroll to position [198, 0]
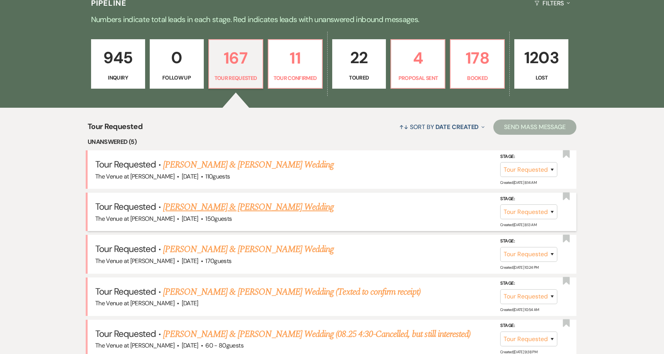
click at [204, 206] on link "[PERSON_NAME] & [PERSON_NAME] Wedding" at bounding box center [248, 207] width 171 height 14
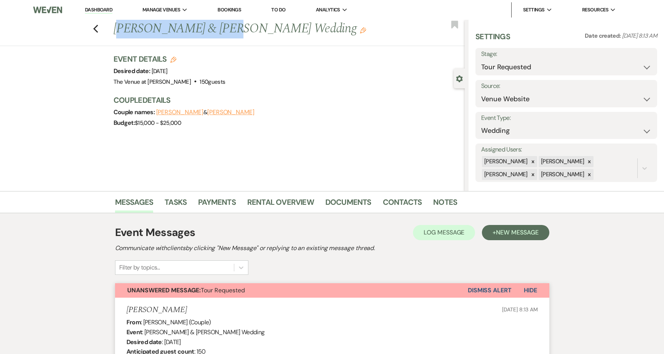
drag, startPoint x: 226, startPoint y: 30, endPoint x: 117, endPoint y: 31, distance: 108.9
click at [117, 31] on h1 "[PERSON_NAME] & [PERSON_NAME] Wedding Edit" at bounding box center [252, 29] width 278 height 18
drag, startPoint x: 111, startPoint y: 29, endPoint x: 226, endPoint y: 33, distance: 114.7
click at [226, 33] on div "Previous [PERSON_NAME] & [PERSON_NAME] Wedding Edit" at bounding box center [287, 29] width 355 height 18
copy h1 "[PERSON_NAME] & [PERSON_NAME]"
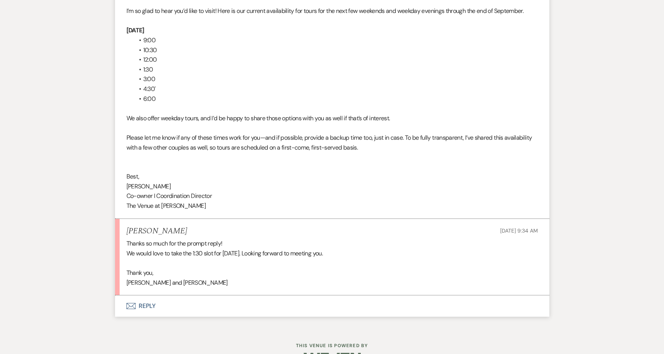
click at [152, 295] on button "Envelope Reply" at bounding box center [332, 305] width 434 height 21
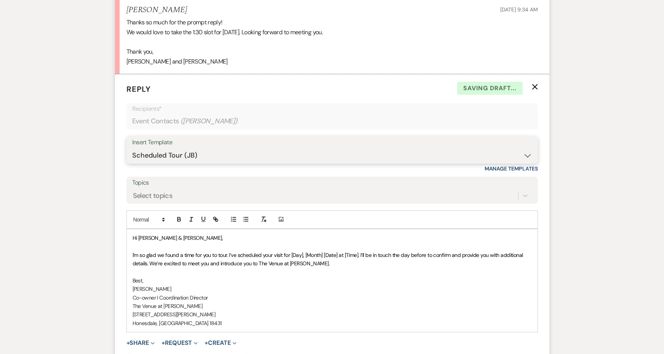
scroll to position [1361, 0]
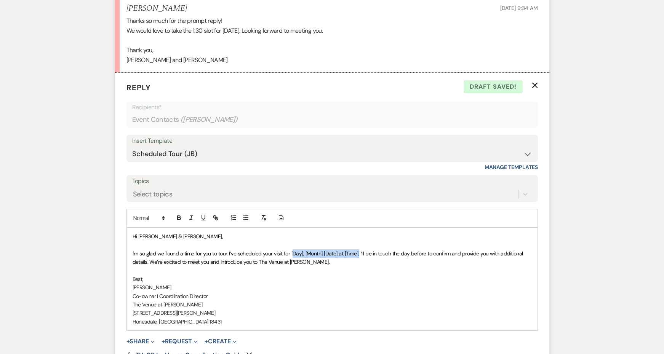
drag, startPoint x: 359, startPoint y: 229, endPoint x: 292, endPoint y: 228, distance: 67.0
click at [292, 250] on span "I'm so glad we found a time for you to tour. I’ve scheduled your visit for [Day…" at bounding box center [328, 257] width 392 height 15
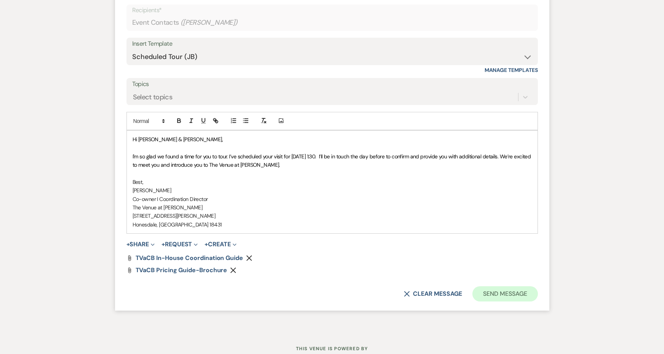
click at [496, 286] on button "Send Message" at bounding box center [504, 293] width 65 height 15
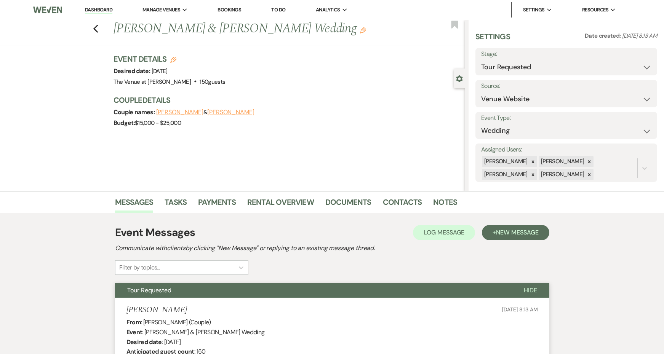
scroll to position [0, 0]
click at [360, 32] on icon "Edit" at bounding box center [363, 30] width 6 height 6
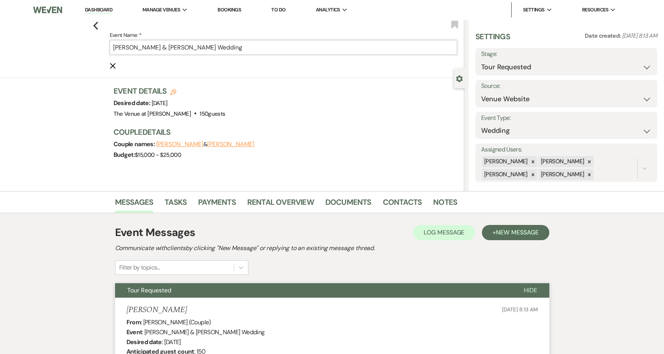
click at [292, 51] on input "[PERSON_NAME] & [PERSON_NAME] Wedding" at bounding box center [284, 47] width 348 height 15
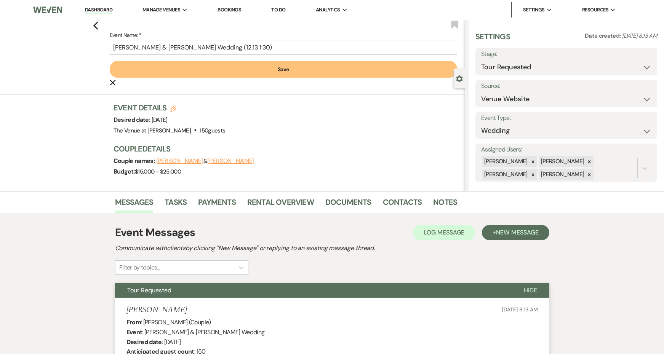
click at [324, 74] on button "Save" at bounding box center [284, 69] width 348 height 17
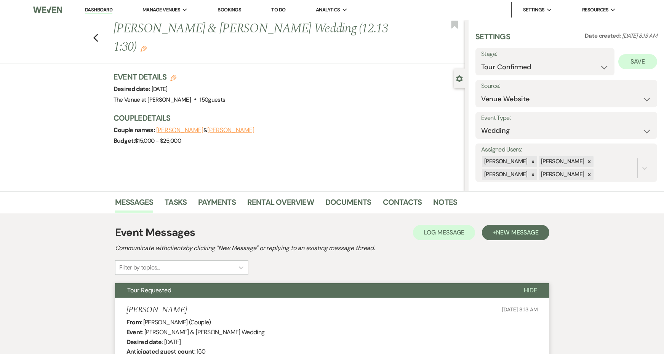
click at [625, 64] on button "Save" at bounding box center [637, 61] width 39 height 15
click at [95, 34] on use "button" at bounding box center [95, 38] width 5 height 8
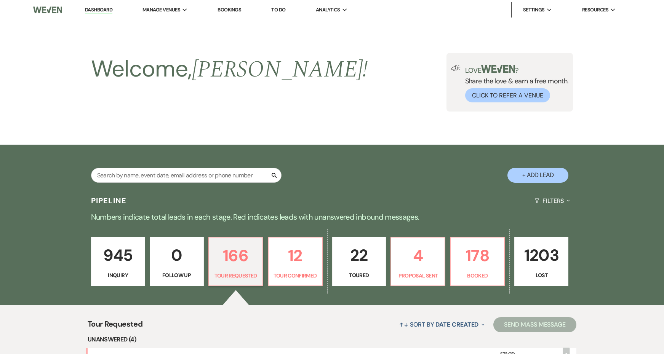
scroll to position [198, 0]
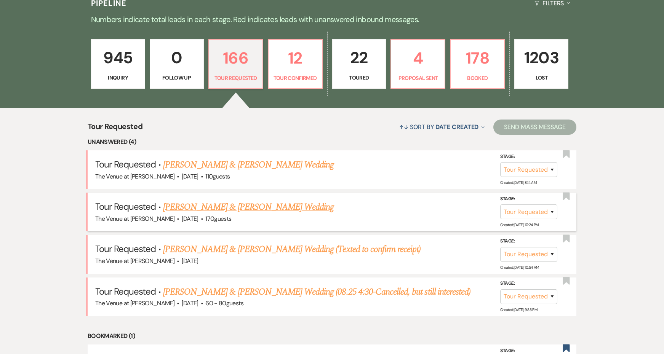
click at [210, 204] on link "[PERSON_NAME] & [PERSON_NAME] Wedding" at bounding box center [248, 207] width 171 height 14
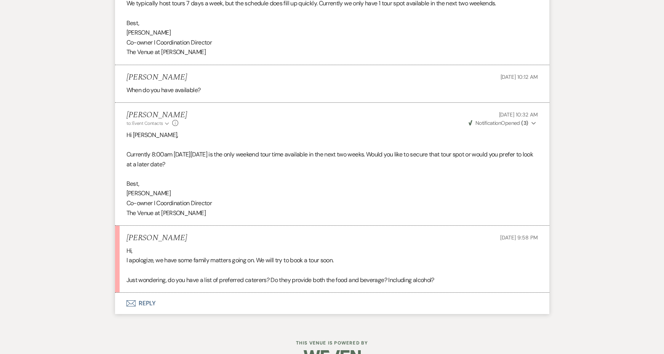
scroll to position [1081, 0]
click at [148, 293] on button "Envelope Reply" at bounding box center [332, 303] width 434 height 21
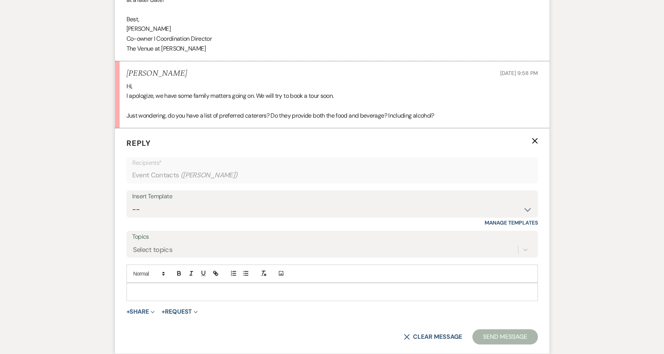
scroll to position [1289, 0]
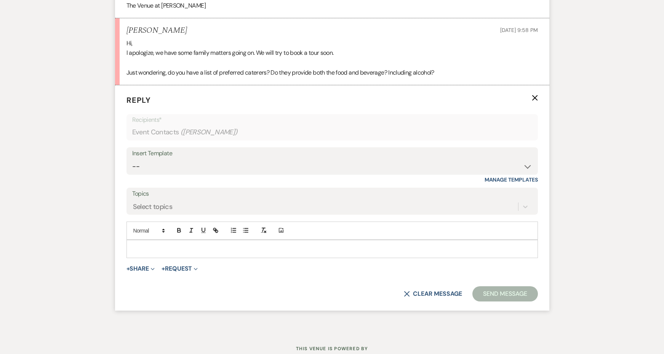
click at [149, 245] on p at bounding box center [331, 249] width 399 height 8
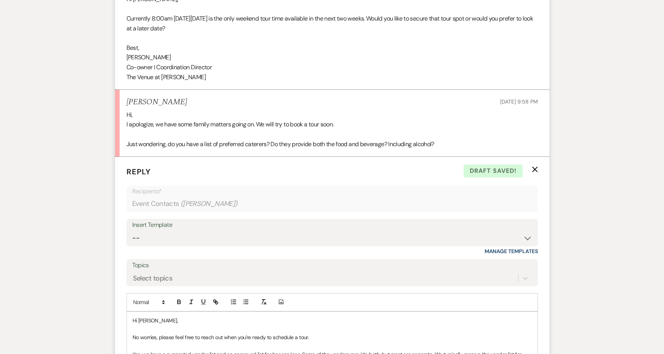
scroll to position [1161, 0]
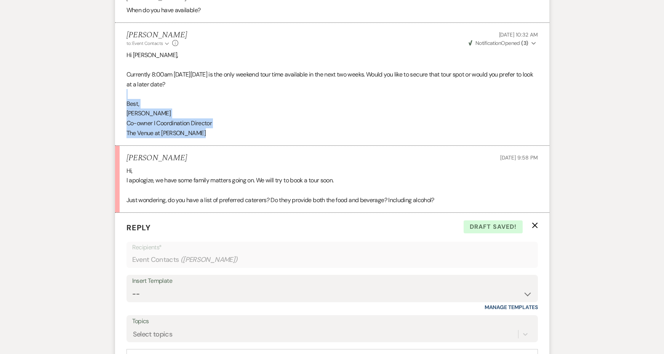
copy div "Best, [PERSON_NAME] I Coordination Director The Venue at [PERSON_NAME]﻿"
drag, startPoint x: 198, startPoint y: 118, endPoint x: 121, endPoint y: 79, distance: 87.2
click at [121, 79] on li "[PERSON_NAME] to: Event Contacts Expand Info [DATE] 10:32 AM Weven Check Notifi…" at bounding box center [332, 84] width 434 height 123
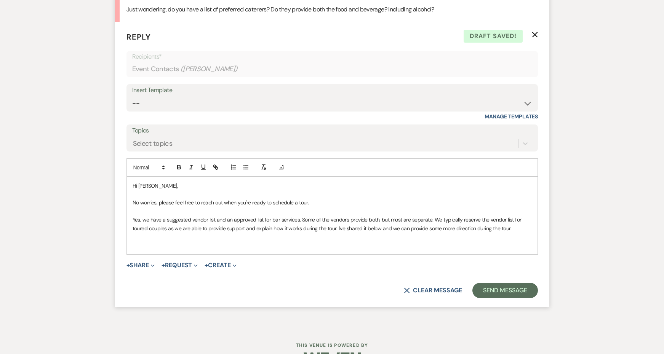
scroll to position [1351, 0]
click at [148, 242] on p at bounding box center [331, 246] width 399 height 8
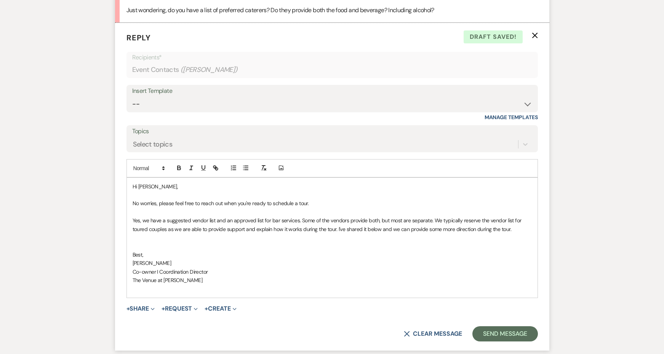
click at [331, 199] on p "No worries, please feel free to reach out when you're ready to schedule a tour." at bounding box center [331, 203] width 399 height 8
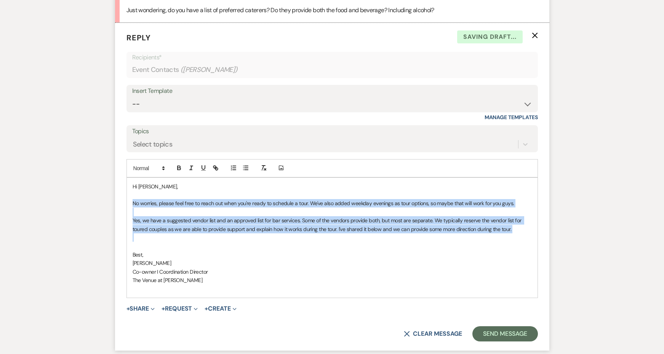
drag, startPoint x: 530, startPoint y: 211, endPoint x: 116, endPoint y: 180, distance: 414.2
click at [116, 180] on form "Reply X Saving draft... Recipients* Event Contacts ( [PERSON_NAME] ) Insert Tem…" at bounding box center [332, 187] width 434 height 328
copy div "No worries, please feel free to reach out when you're ready to schedule a tour.…"
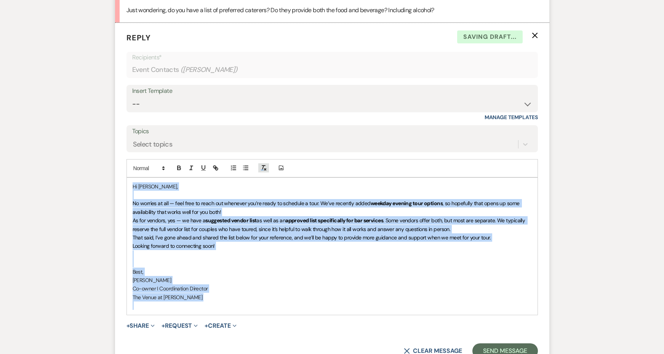
click at [267, 163] on button "button" at bounding box center [263, 167] width 11 height 9
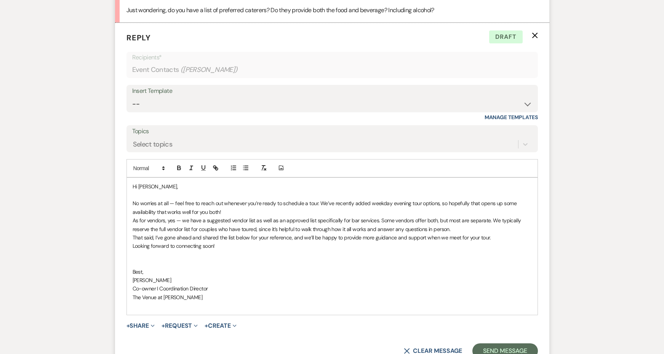
click at [231, 216] on p "As for vendors, yes — we have a suggested vendor list as well as an approved li…" at bounding box center [331, 224] width 399 height 17
click at [249, 199] on p "No worries at all — feel free to reach out whenever you’re ready to schedule a …" at bounding box center [331, 207] width 399 height 17
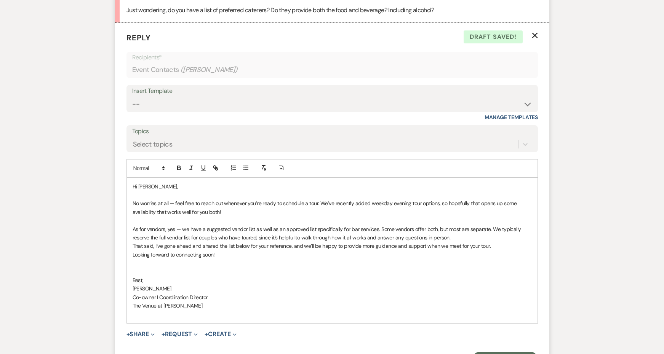
click at [473, 225] on p "As for vendors, yes — we have a suggested vendor list as well as an approved li…" at bounding box center [331, 233] width 399 height 17
click at [165, 225] on p "As for vendors, yes — we have a suggested vendor list as well as an approved li…" at bounding box center [331, 233] width 399 height 17
click at [158, 225] on p "As for vendors, yes — we have a suggested vendor list as well as an approved li…" at bounding box center [331, 233] width 399 height 17
click at [160, 225] on p "As for vendors, yes — we have a suggested vendor list as well as an approved li…" at bounding box center [331, 233] width 399 height 17
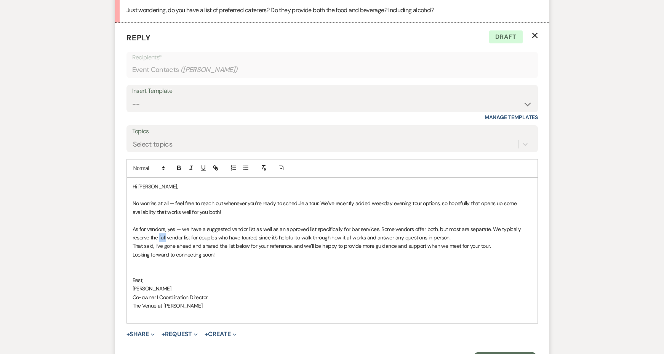
click at [160, 225] on p "As for vendors, yes — we have a suggested vendor list as well as an approved li…" at bounding box center [331, 233] width 399 height 17
click at [443, 225] on p "As for vendors, yes — we have a suggested vendor list as well as an approved li…" at bounding box center [331, 233] width 399 height 17
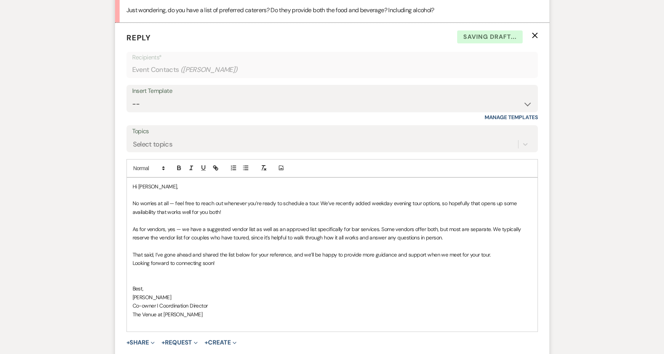
click at [129, 230] on div "Hi [PERSON_NAME], No worries at all — feel free to reach out whenever you’re re…" at bounding box center [332, 255] width 410 height 154
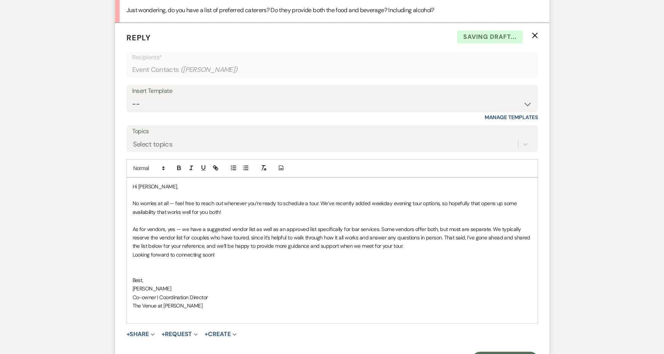
click at [439, 225] on p "As for vendors, yes — we have a suggested vendor list as well as an approved li…" at bounding box center [331, 238] width 399 height 26
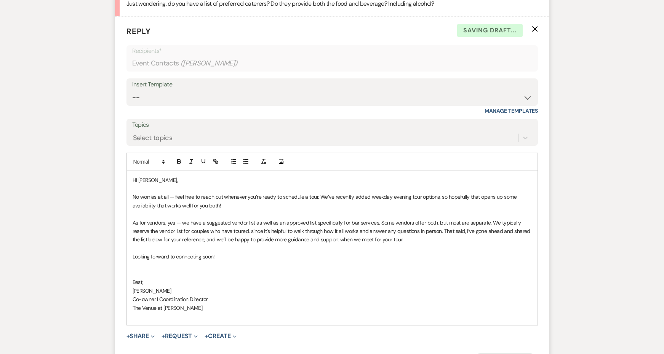
scroll to position [1384, 0]
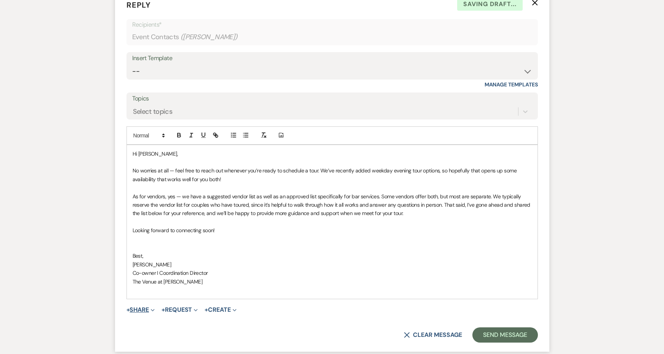
click at [140, 307] on button "+ Share Expand" at bounding box center [140, 310] width 29 height 6
click at [155, 346] on button "Pref Vendors Preferred vendors" at bounding box center [179, 353] width 107 height 14
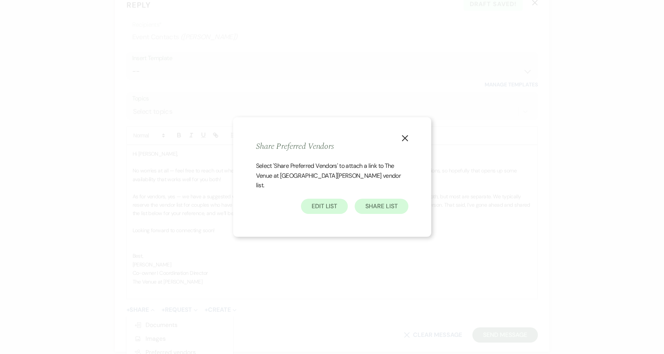
click at [397, 199] on button "Share List" at bounding box center [380, 206] width 53 height 15
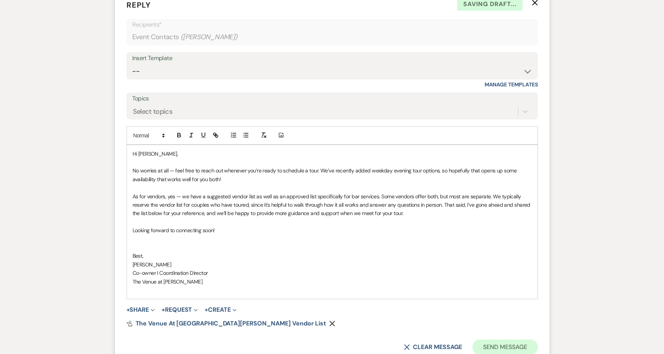
click at [522, 340] on button "Send Message" at bounding box center [504, 347] width 65 height 15
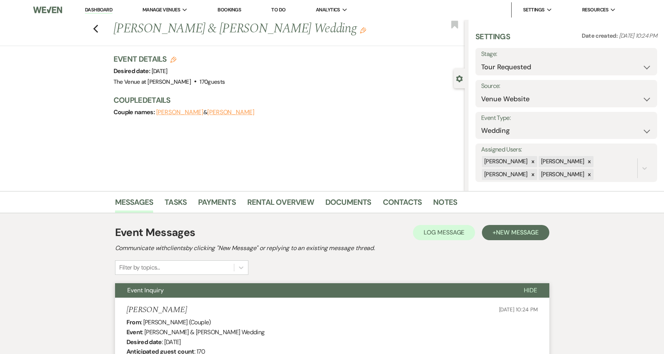
scroll to position [0, 0]
click at [95, 27] on icon "Previous" at bounding box center [96, 28] width 6 height 9
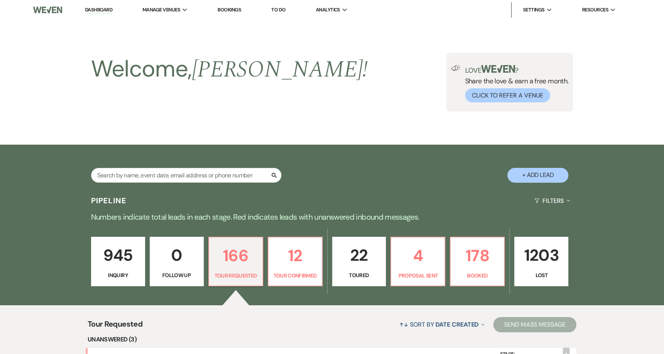
scroll to position [198, 0]
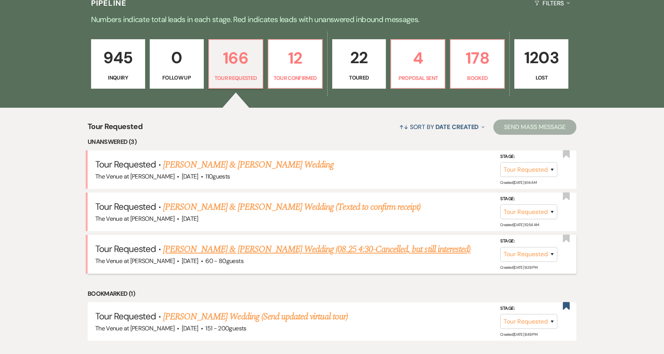
drag, startPoint x: 217, startPoint y: 249, endPoint x: 235, endPoint y: 251, distance: 18.5
click at [414, 73] on link "4 Proposal Sent" at bounding box center [417, 63] width 55 height 49
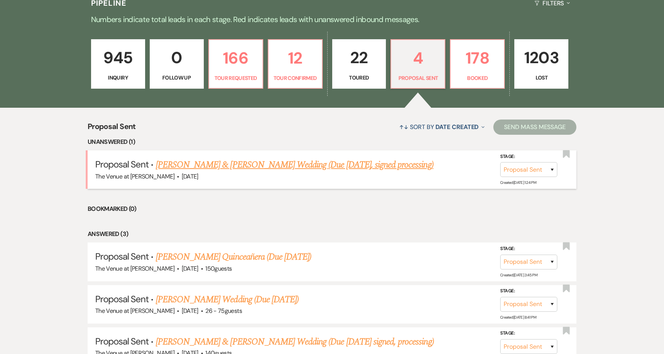
click at [370, 166] on link "[PERSON_NAME] & [PERSON_NAME] Wedding (Due [DATE], signed processing)" at bounding box center [295, 165] width 278 height 14
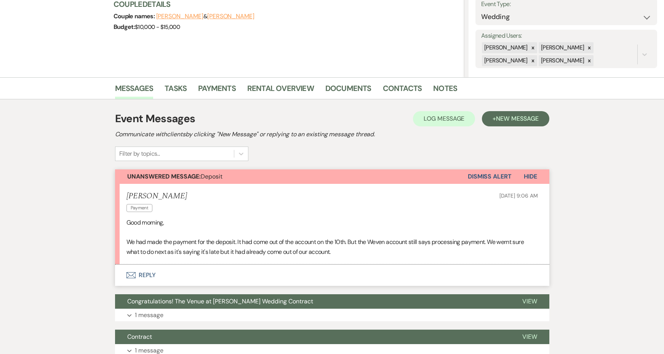
scroll to position [115, 0]
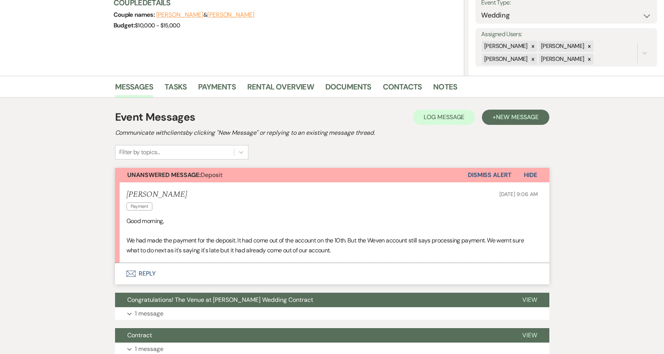
click at [145, 271] on button "Envelope Reply" at bounding box center [332, 273] width 434 height 21
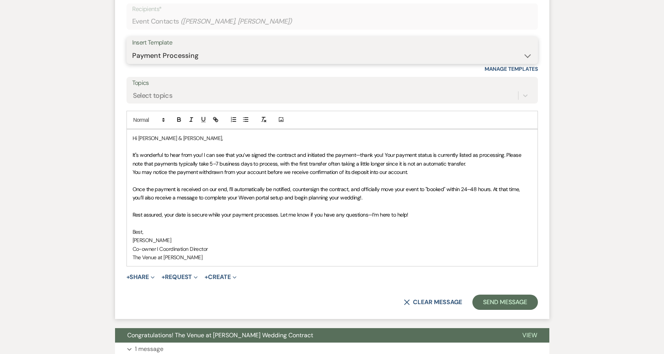
scroll to position [478, 0]
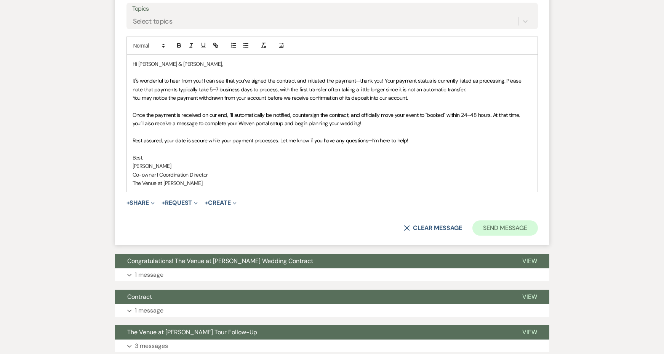
click at [500, 221] on button "Send Message" at bounding box center [504, 227] width 65 height 15
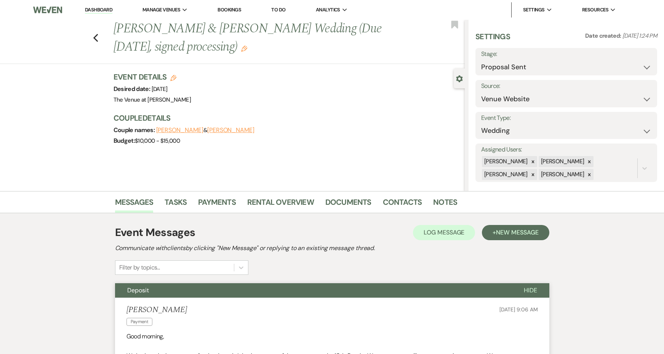
scroll to position [0, 0]
click at [96, 40] on use "button" at bounding box center [95, 38] width 5 height 8
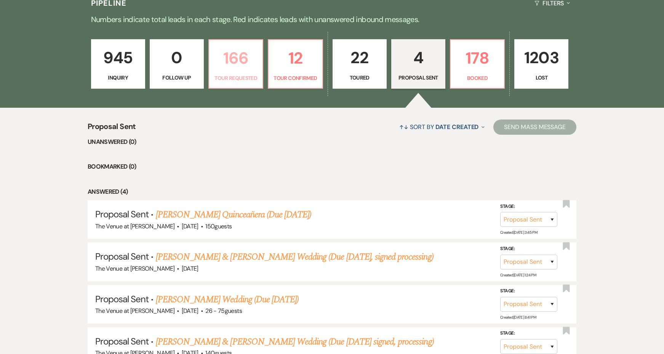
click at [239, 77] on p "Tour Requested" at bounding box center [236, 78] width 44 height 8
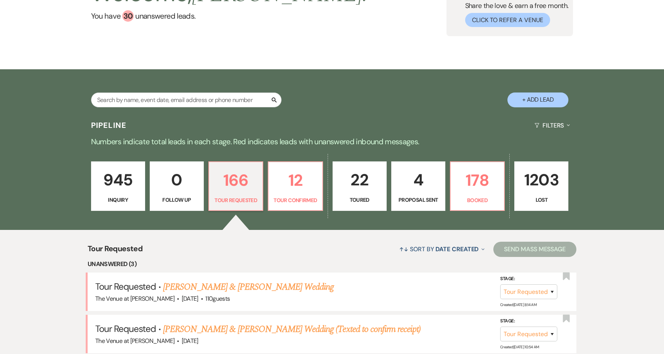
scroll to position [219, 0]
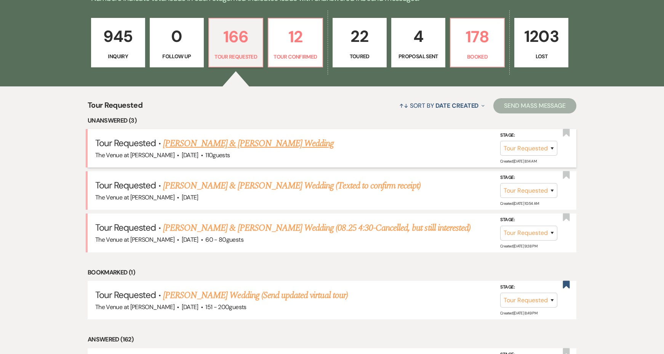
drag, startPoint x: 265, startPoint y: 142, endPoint x: 287, endPoint y: 142, distance: 21.3
click at [283, 224] on link "[PERSON_NAME] & [PERSON_NAME] Wedding (08.25 4:30-Cancelled, but still interest…" at bounding box center [316, 228] width 307 height 14
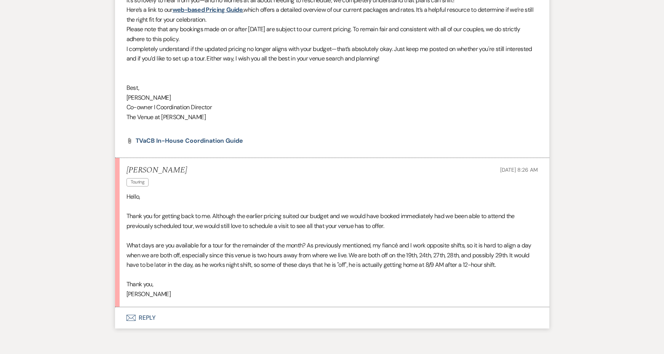
scroll to position [1772, 0]
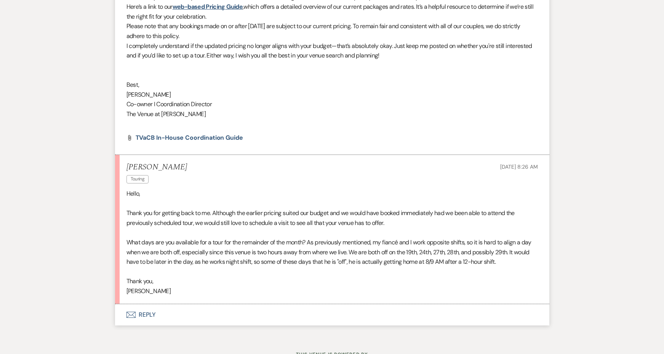
click at [150, 304] on button "Envelope Reply" at bounding box center [332, 314] width 434 height 21
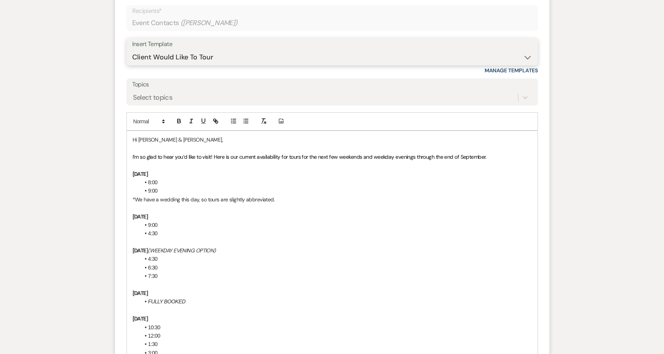
scroll to position [2097, 0]
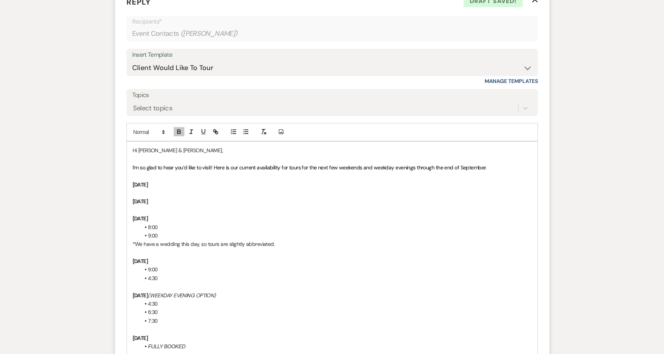
scroll to position [2143, 0]
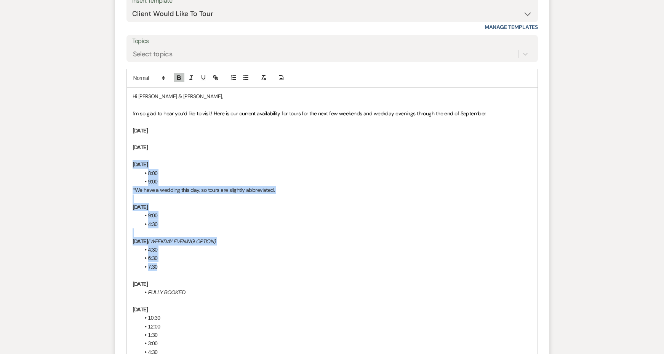
drag, startPoint x: 170, startPoint y: 238, endPoint x: 110, endPoint y: 136, distance: 118.4
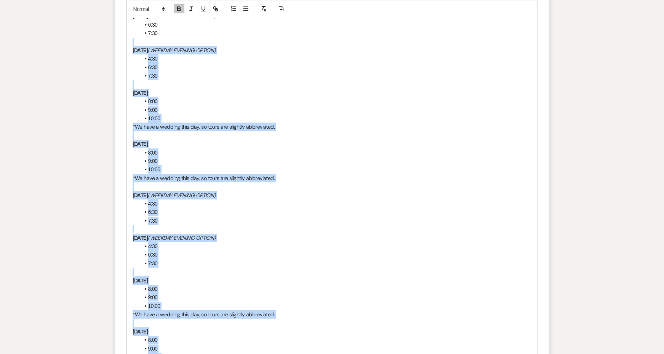
scroll to position [2453, 0]
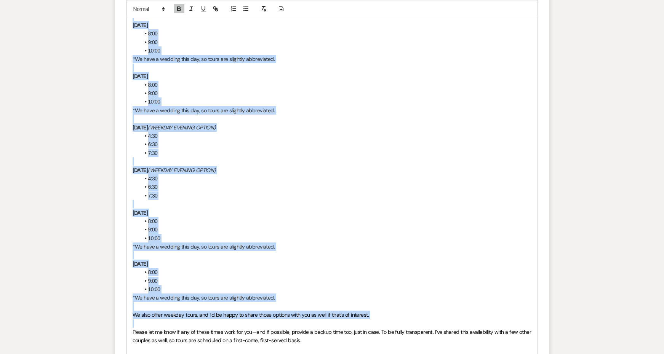
drag, startPoint x: 129, startPoint y: 227, endPoint x: 368, endPoint y: 285, distance: 245.6
click at [368, 285] on div "Hi [PERSON_NAME] & [PERSON_NAME], I’m so glad to hear you’d like to visit! Here…" at bounding box center [332, 89] width 410 height 623
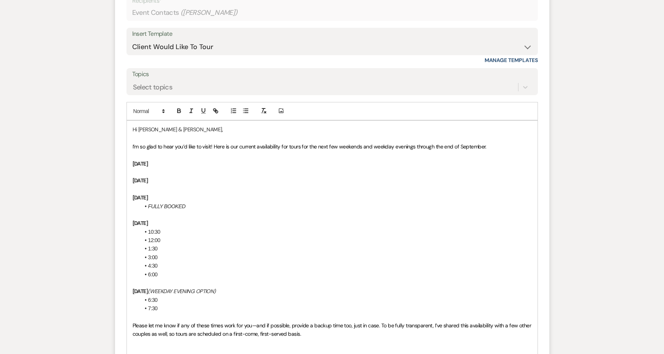
scroll to position [2084, 0]
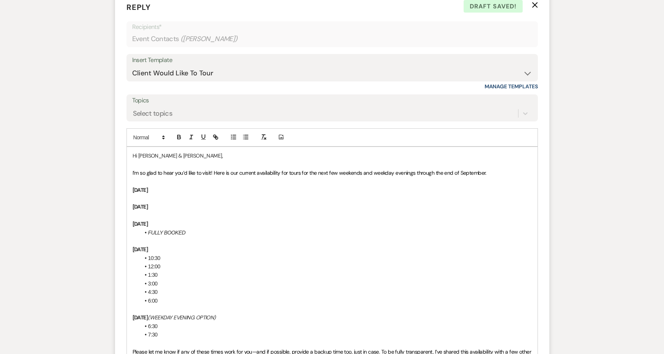
drag, startPoint x: 262, startPoint y: 286, endPoint x: 189, endPoint y: 290, distance: 72.8
click at [189, 313] on p "[DATE] (WEEKDAY EVENING OPTION)" at bounding box center [331, 317] width 399 height 8
click at [148, 323] on span "6:30" at bounding box center [153, 326] width 10 height 6
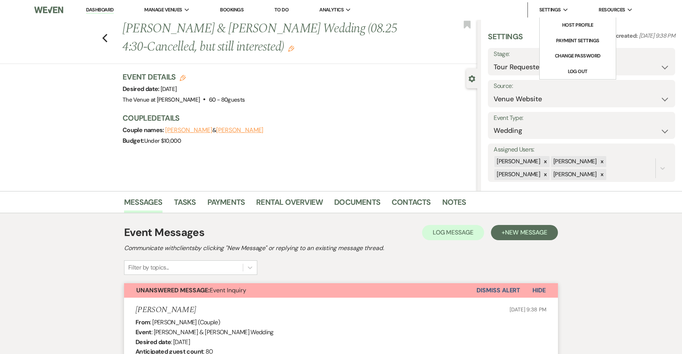
scroll to position [0, 0]
click at [559, 10] on span "Settings" at bounding box center [550, 10] width 22 height 8
click at [575, 70] on link "Log Out" at bounding box center [578, 71] width 76 height 15
